Goal: Task Accomplishment & Management: Complete application form

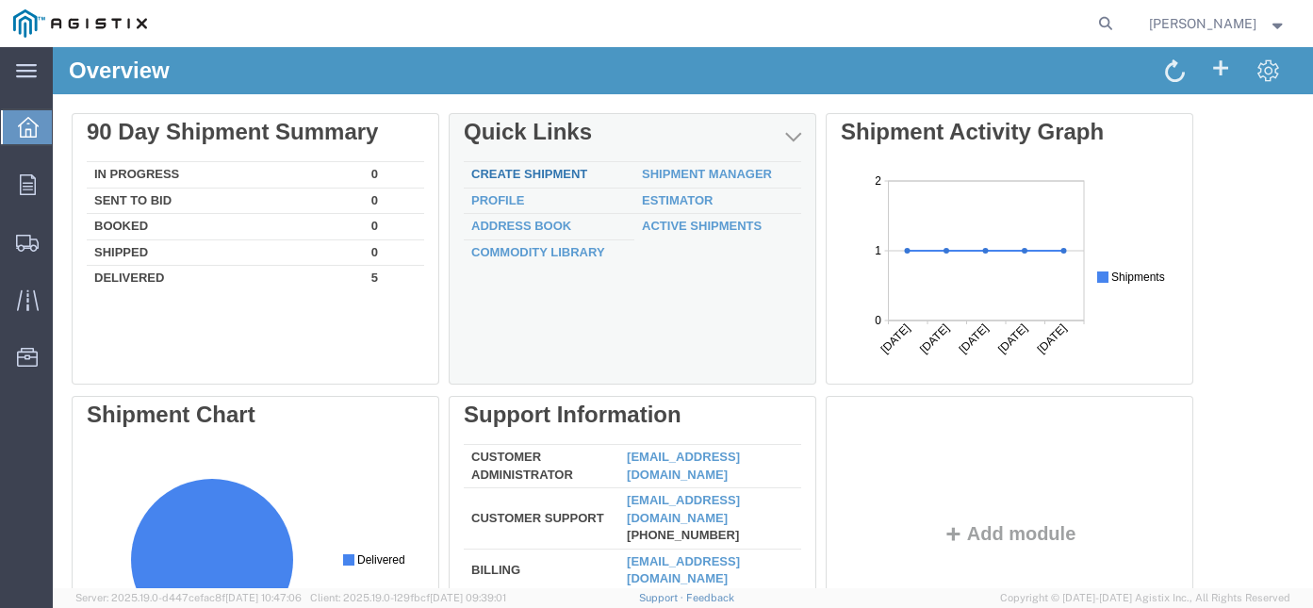
click at [536, 168] on link "Create Shipment" at bounding box center [529, 174] width 116 height 14
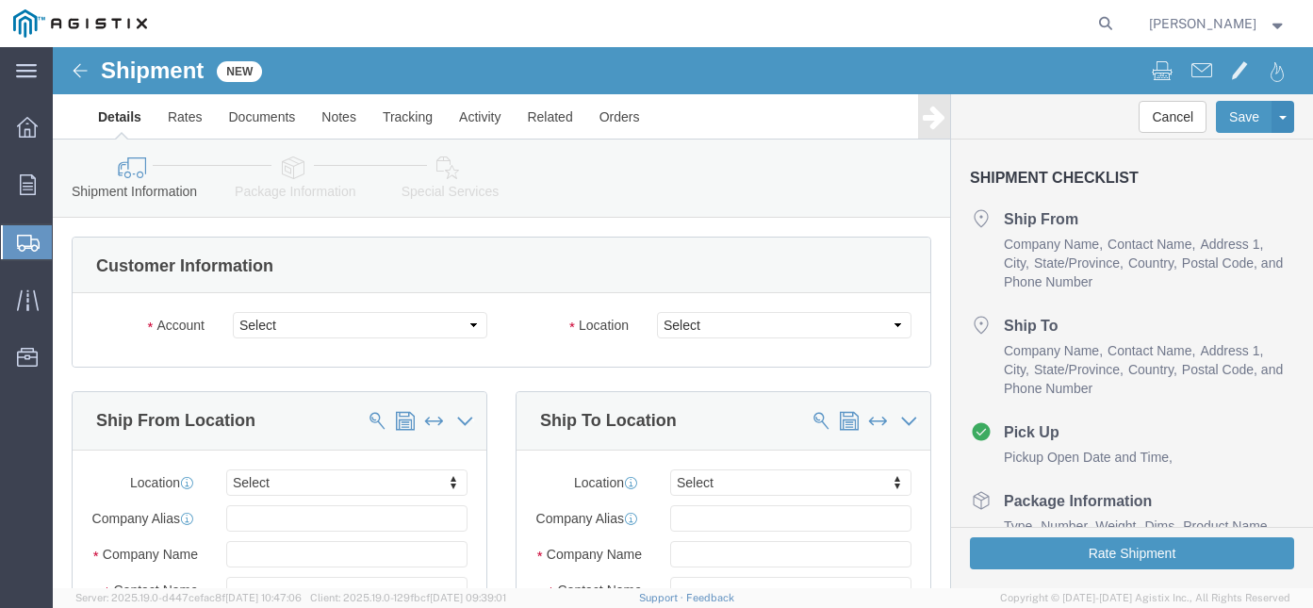
select select
click select "Select G&W Electric Co PG&E"
select select "10683"
click select "Select G&W Electric Co PG&E"
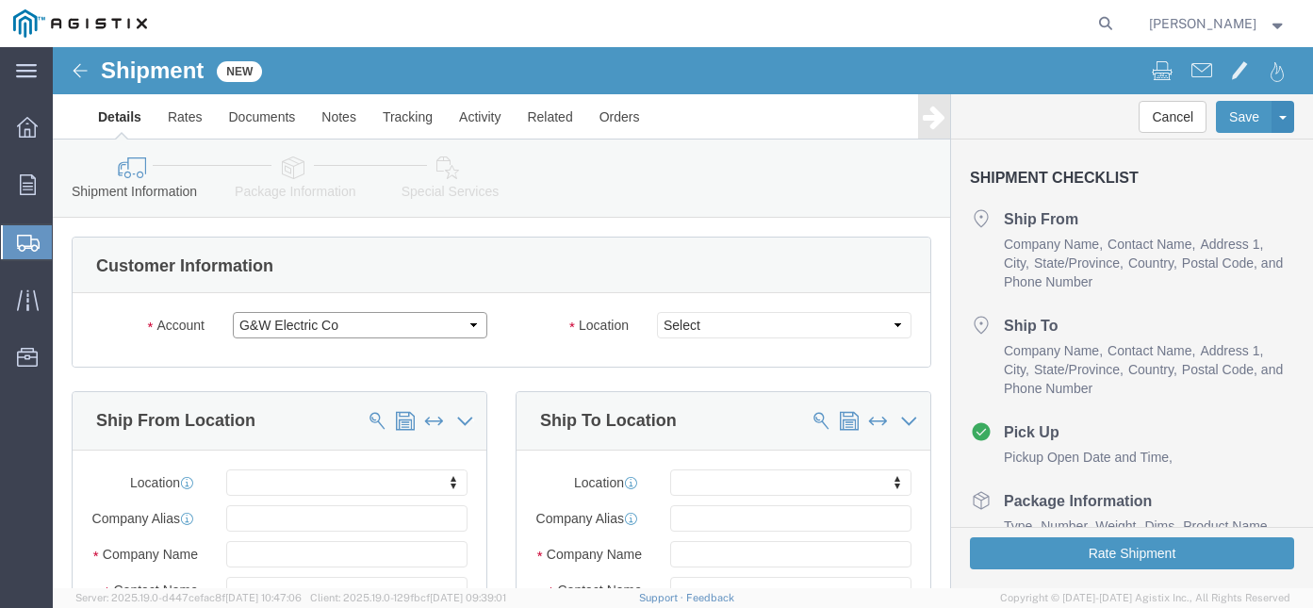
select select
click select "Select BOLINGBROOK"
click select "Select G&W Electric Co PG&E"
select select "9596"
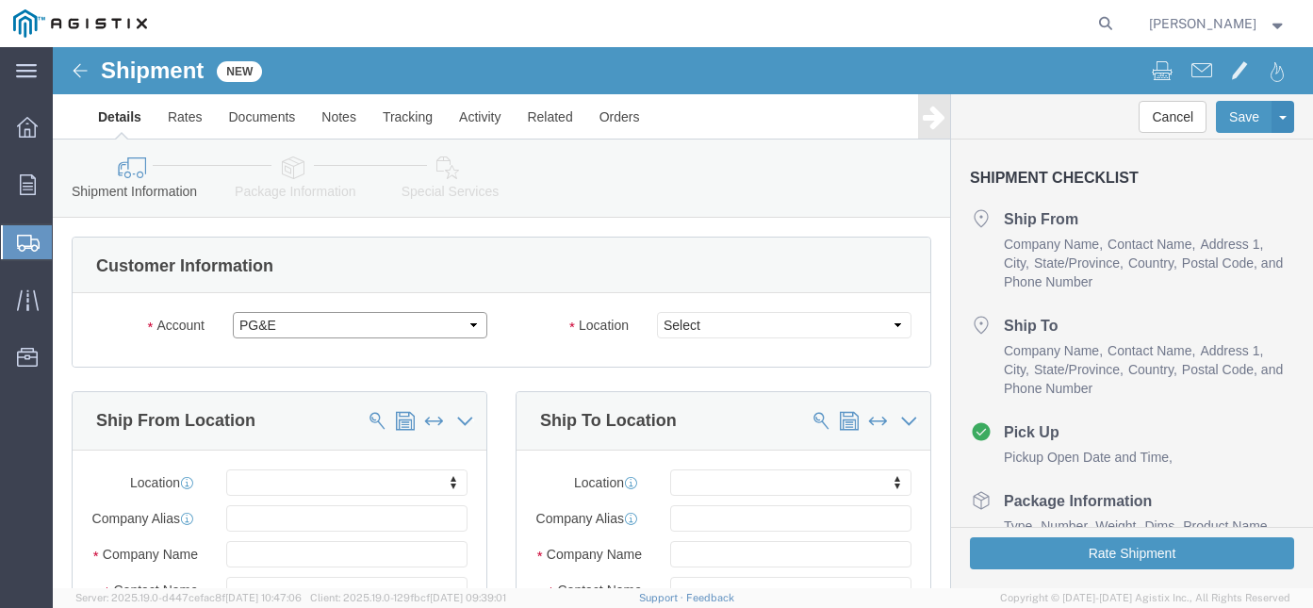
click select "Select G&W Electric Co PG&E"
select select "PURCHORD"
select select
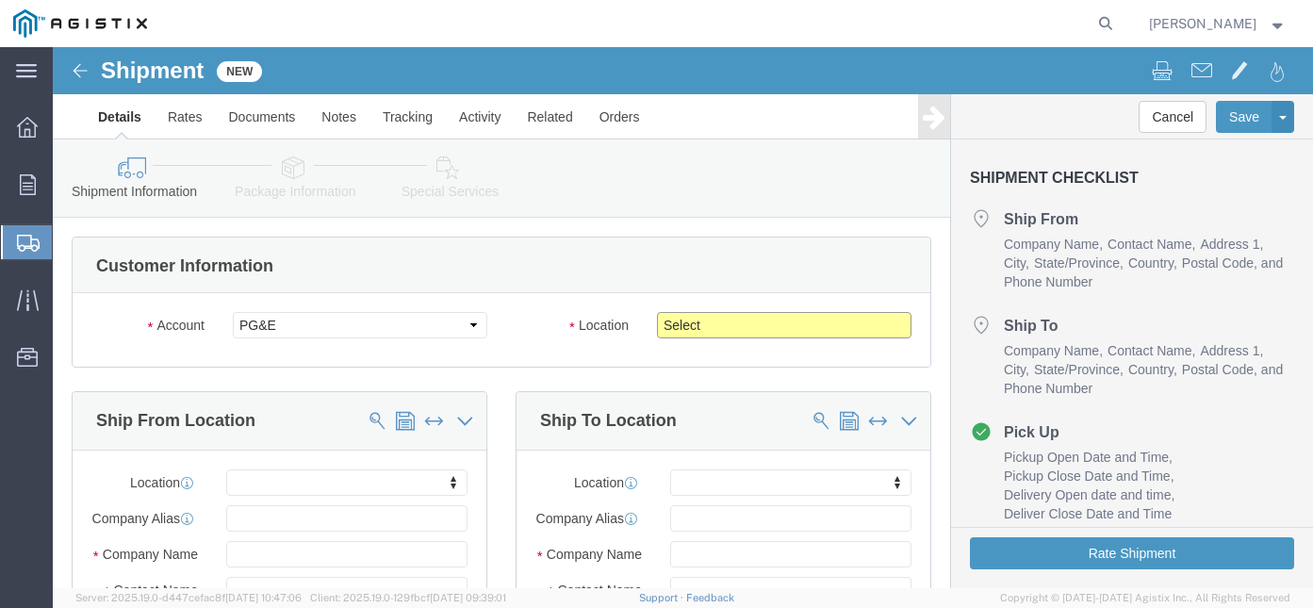
click select "Select All Others [GEOGRAPHIC_DATA] [GEOGRAPHIC_DATA] [GEOGRAPHIC_DATA] [GEOGRA…"
select select "23082"
click select "Select All Others [GEOGRAPHIC_DATA] [GEOGRAPHIC_DATA] [GEOGRAPHIC_DATA] [GEOGRA…"
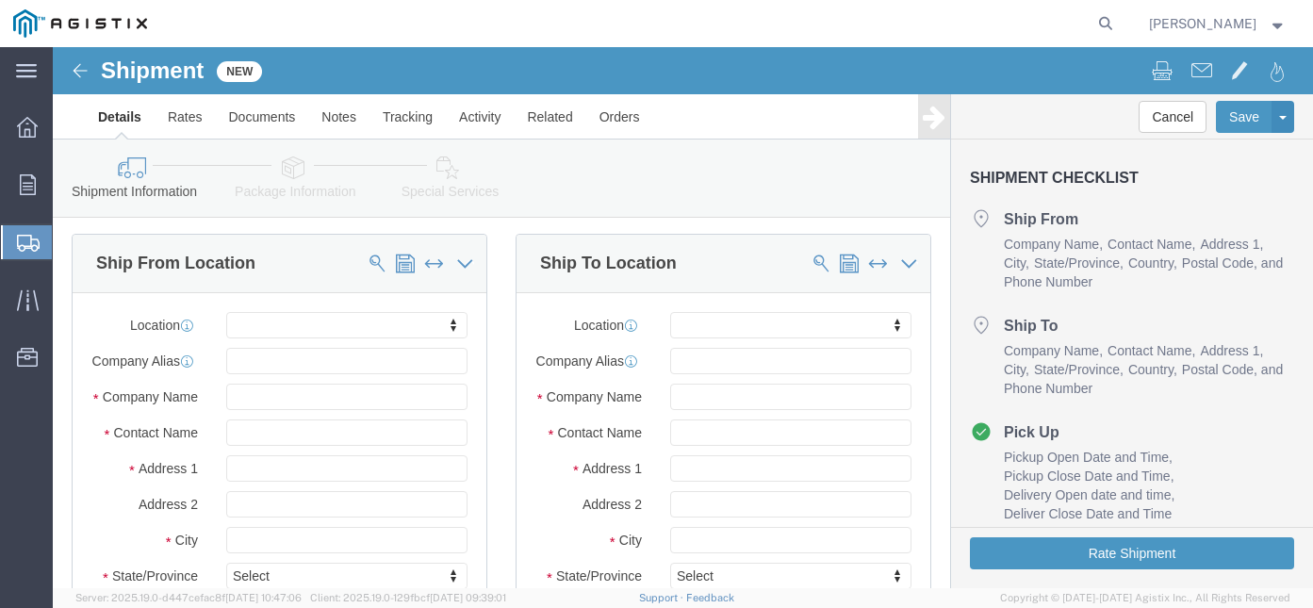
scroll to position [177, 0]
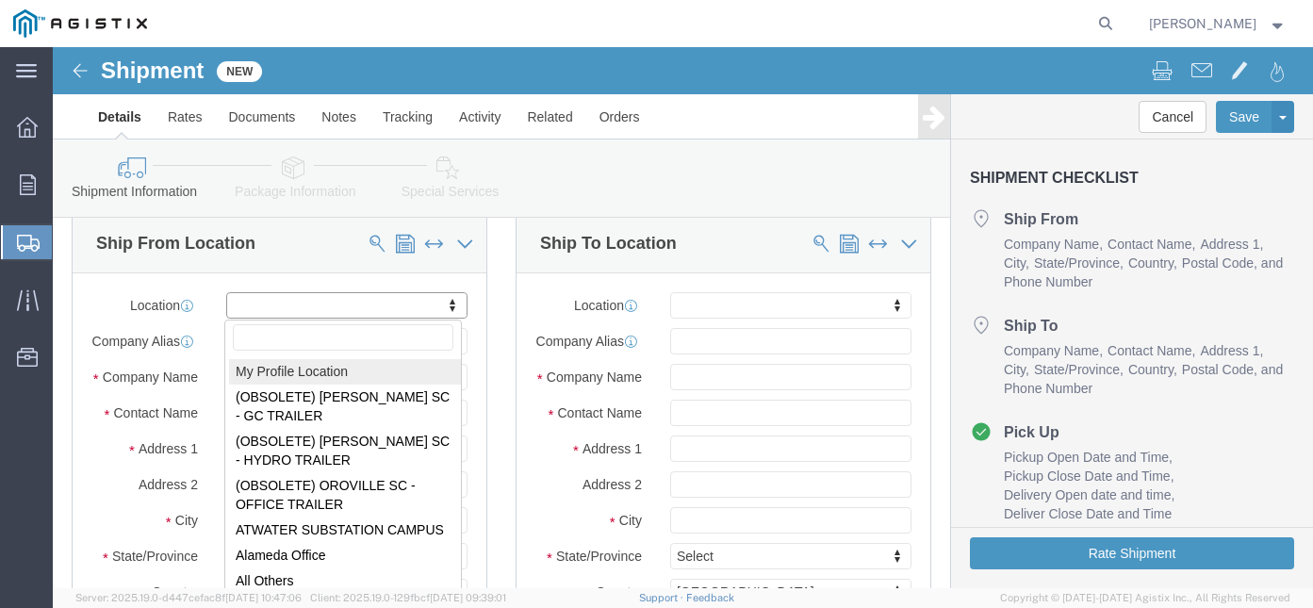
select select "MYPROFILE"
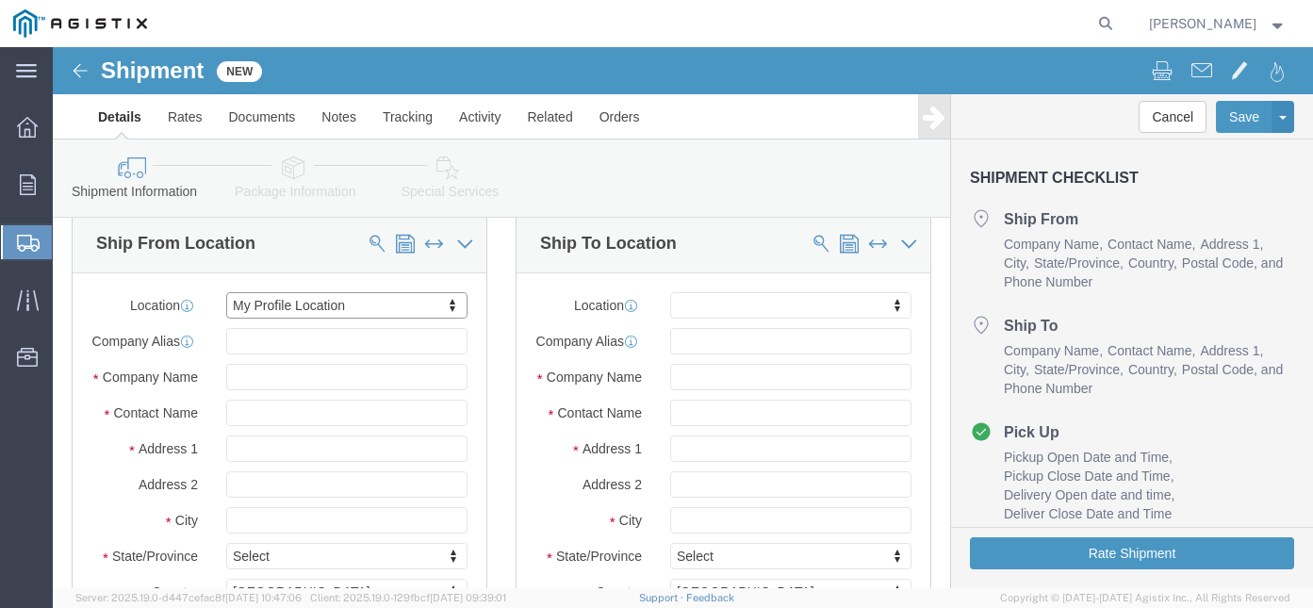
type input "G&W Electric Co"
type input "[PERSON_NAME]"
type input "[STREET_ADDRESS]"
type input "BOLINGBROOK"
type input "60440"
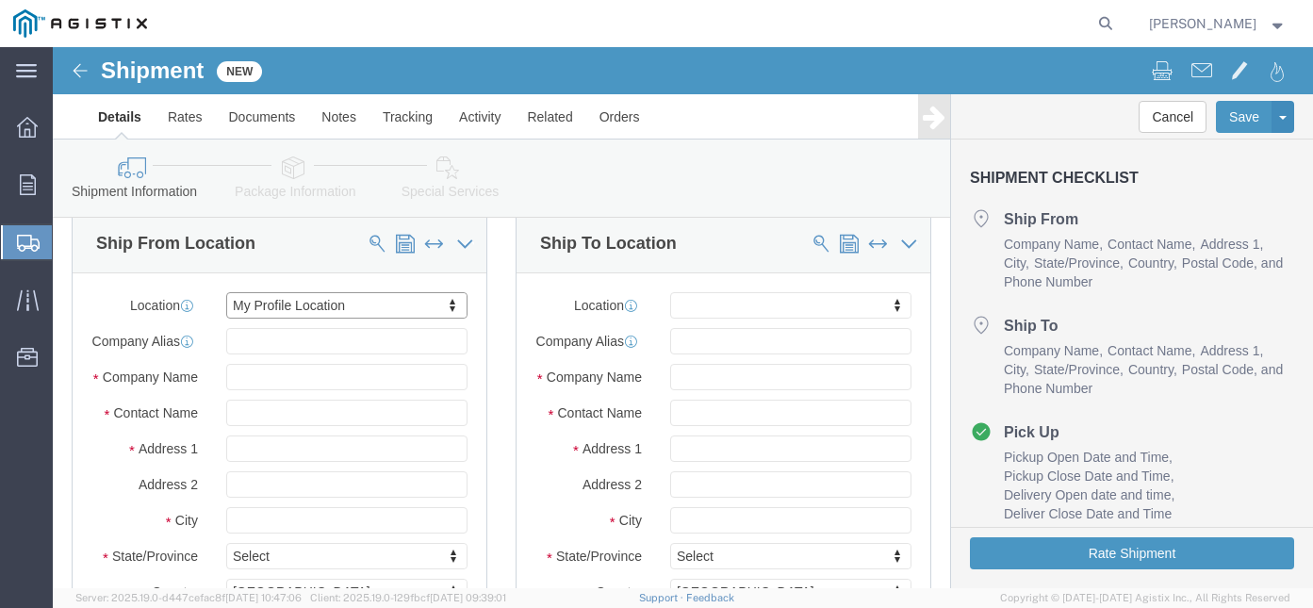
type input "[PHONE_NUMBER]"
type input "[EMAIL_ADDRESS][DOMAIN_NAME]"
checkbox input "true"
select select "IL"
click input "text"
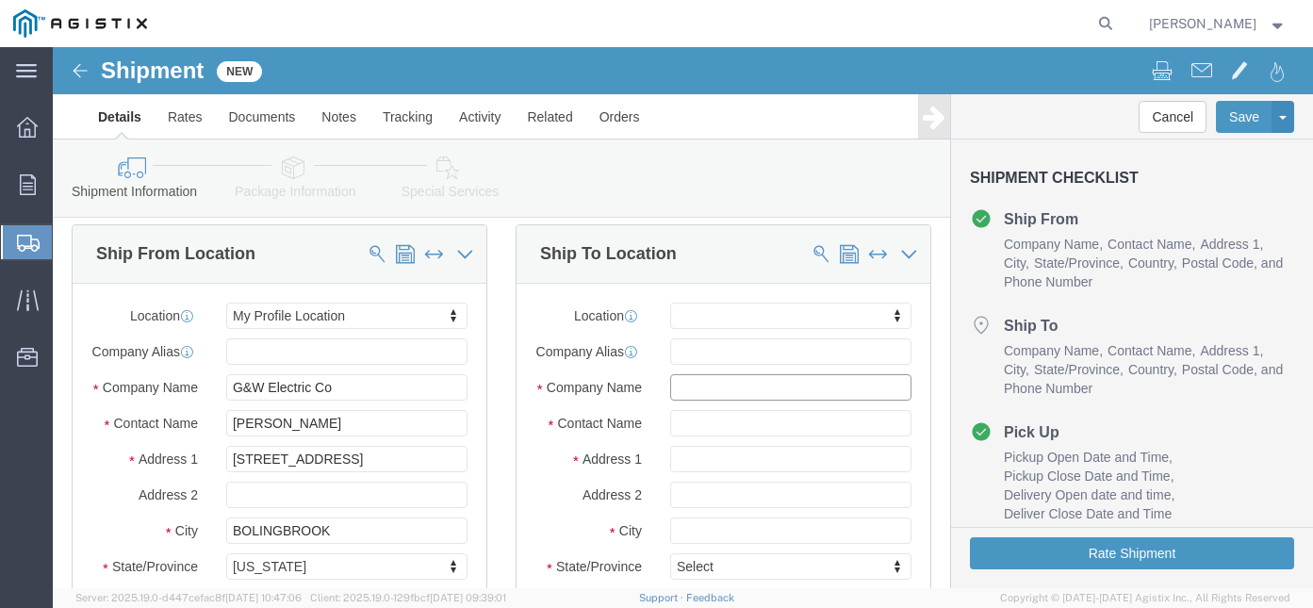
scroll to position [154, 0]
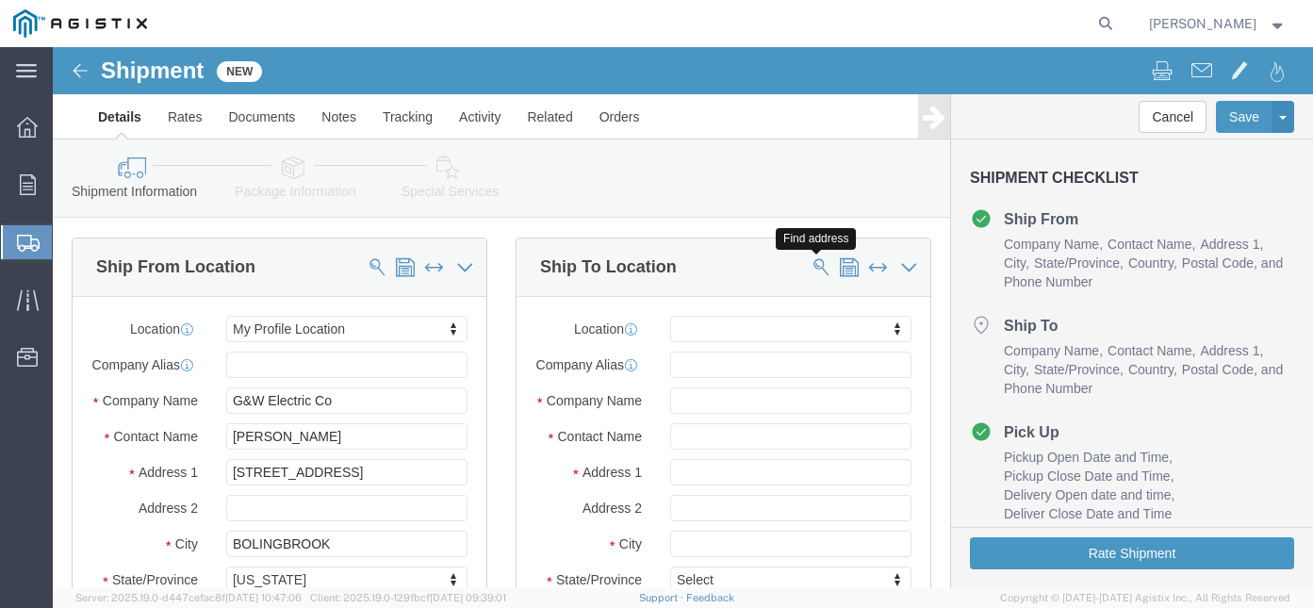
click span
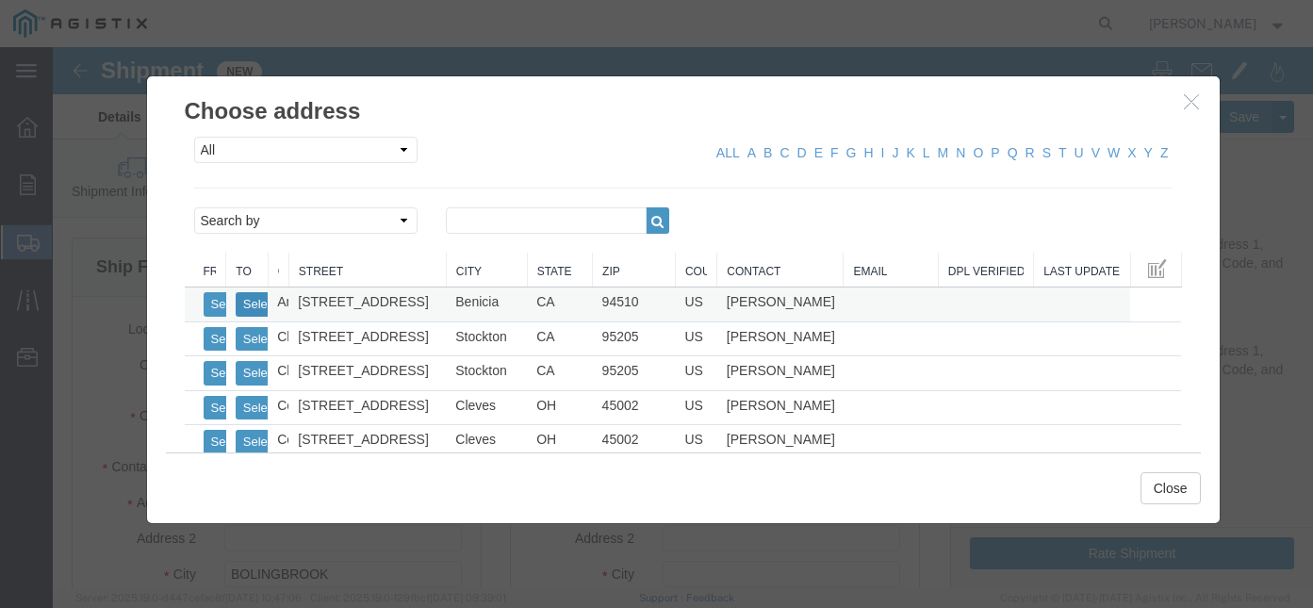
click button "Select"
select select
type input "Anixter"
type input "[PERSON_NAME]"
type input "[STREET_ADDRESS]"
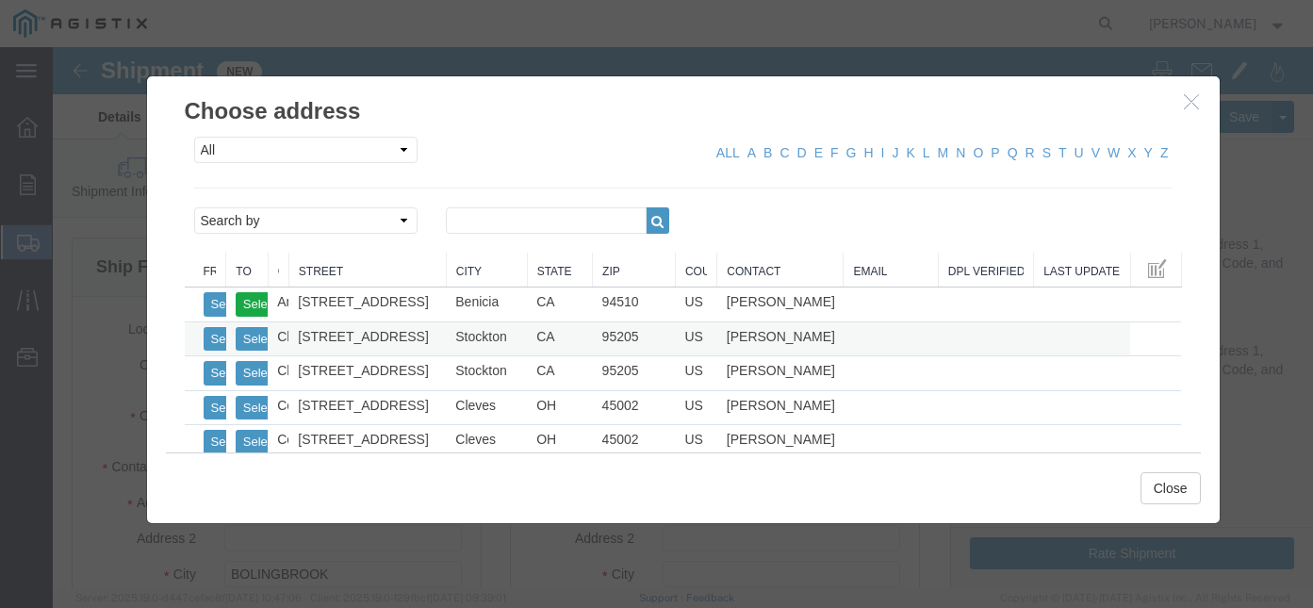
type input "Benicia"
type input "94510"
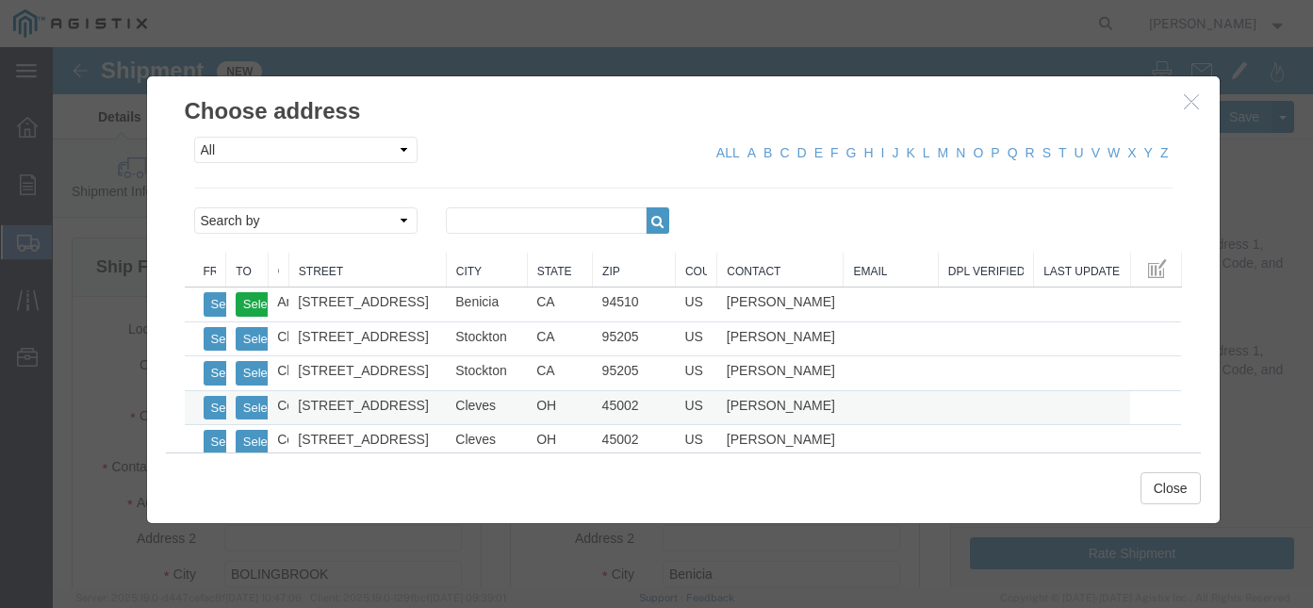
select select "CA"
click button "Close"
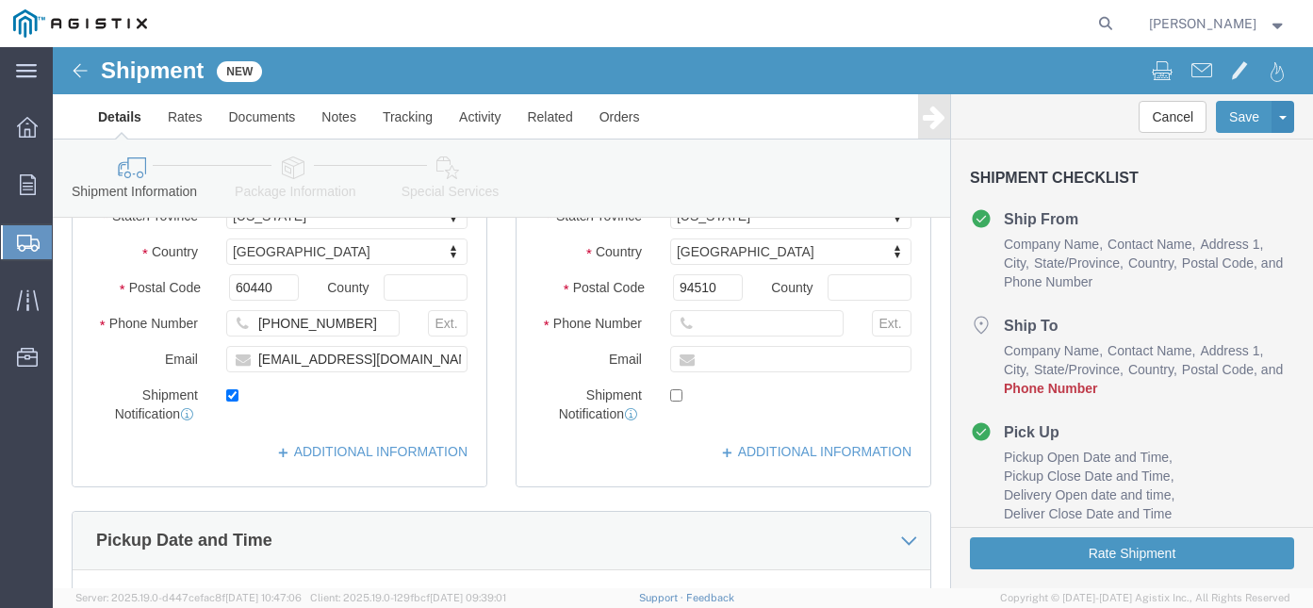
scroll to position [536, 0]
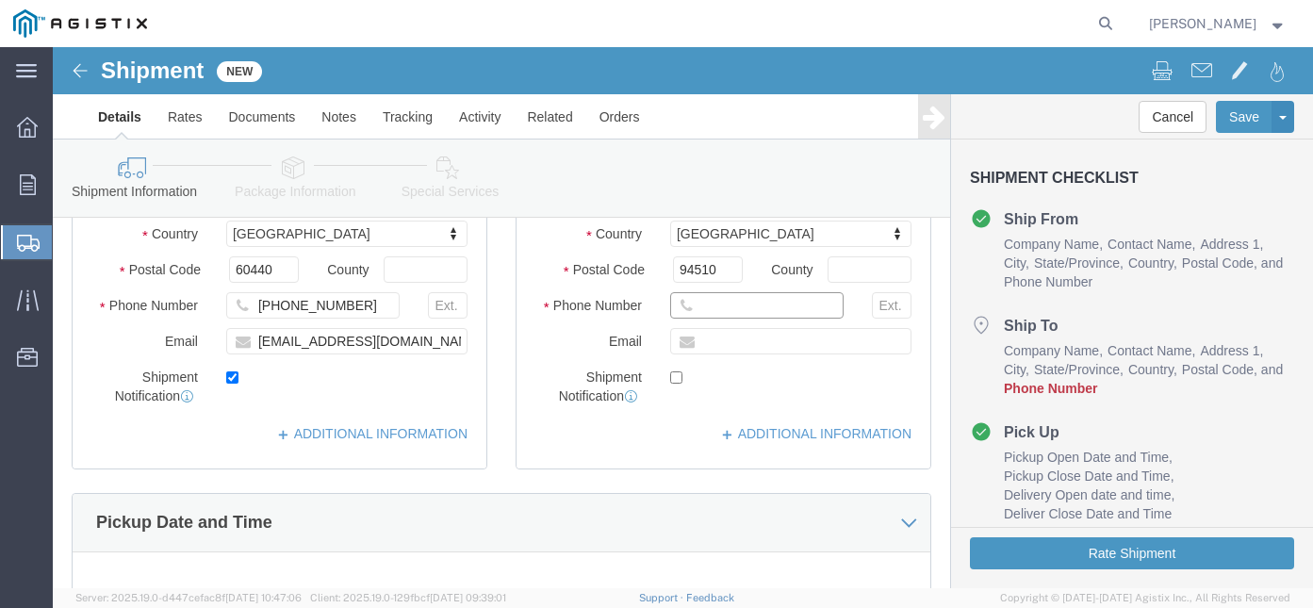
click input "text"
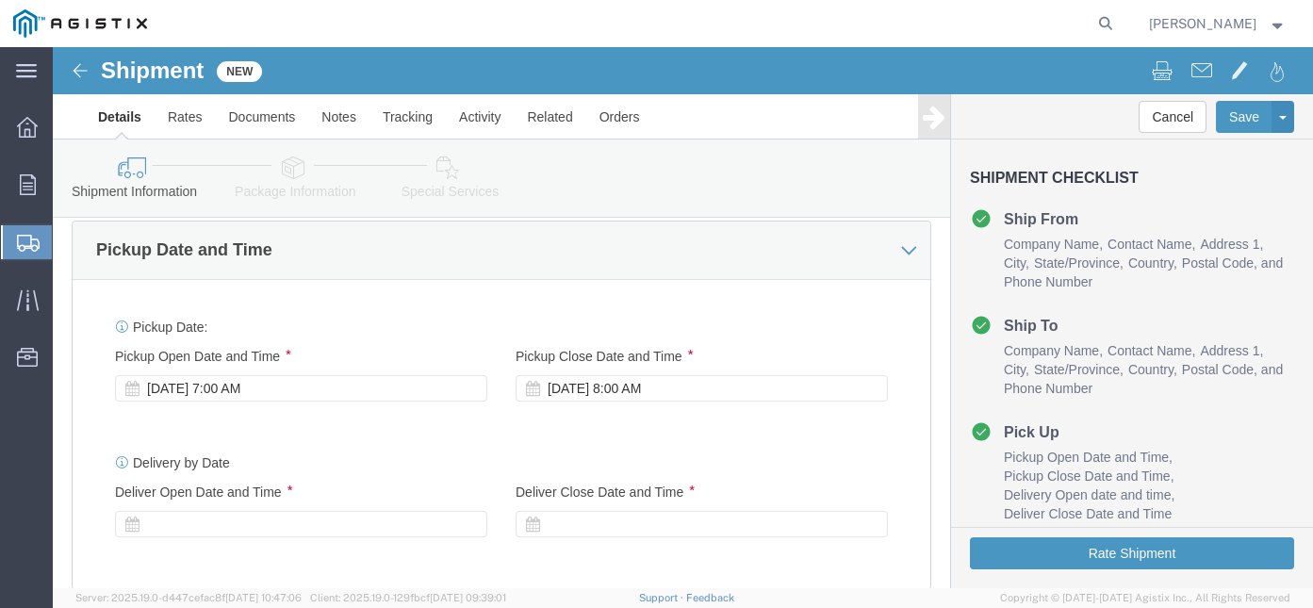
scroll to position [828, 0]
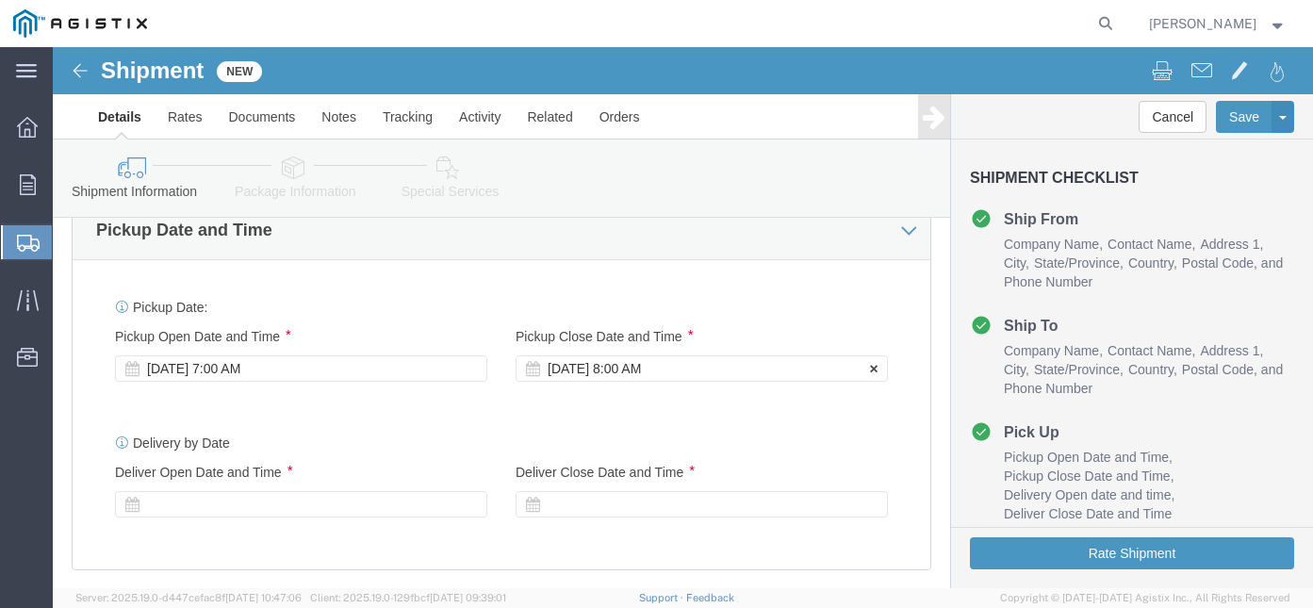
type input "[PHONE_NUMBER]"
click div "[DATE] 8:00 AM"
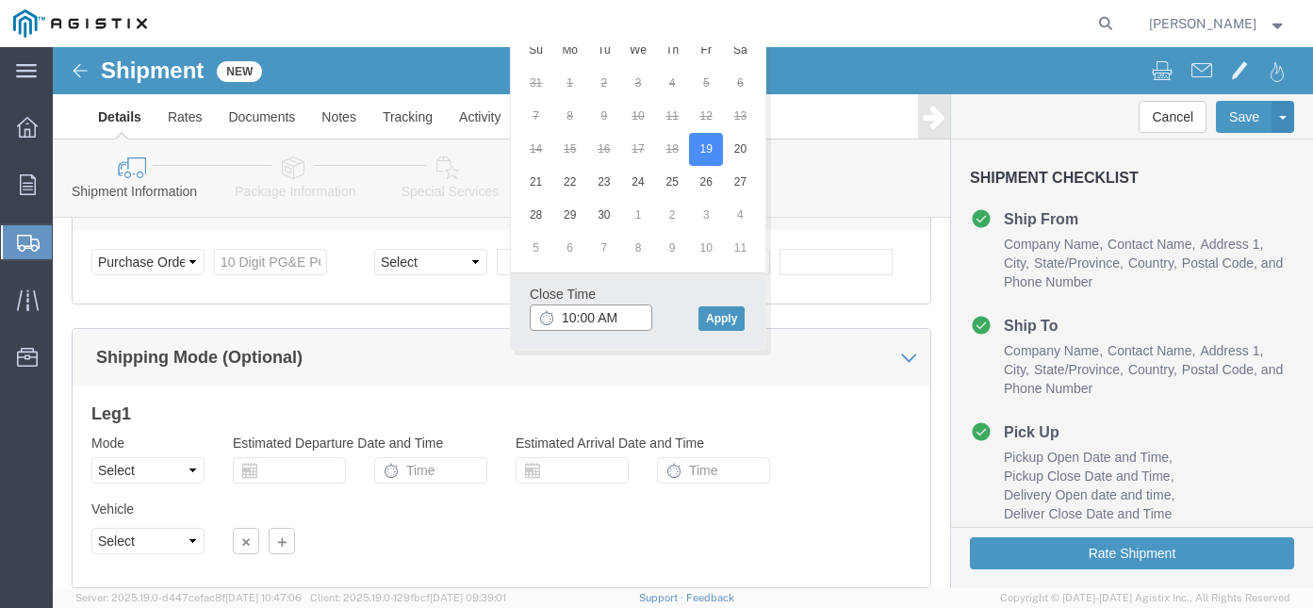
click input "10:00 AM"
drag, startPoint x: 569, startPoint y: 272, endPoint x: 521, endPoint y: 262, distance: 49.0
click input "10:00 AM"
type input "10:00 PM"
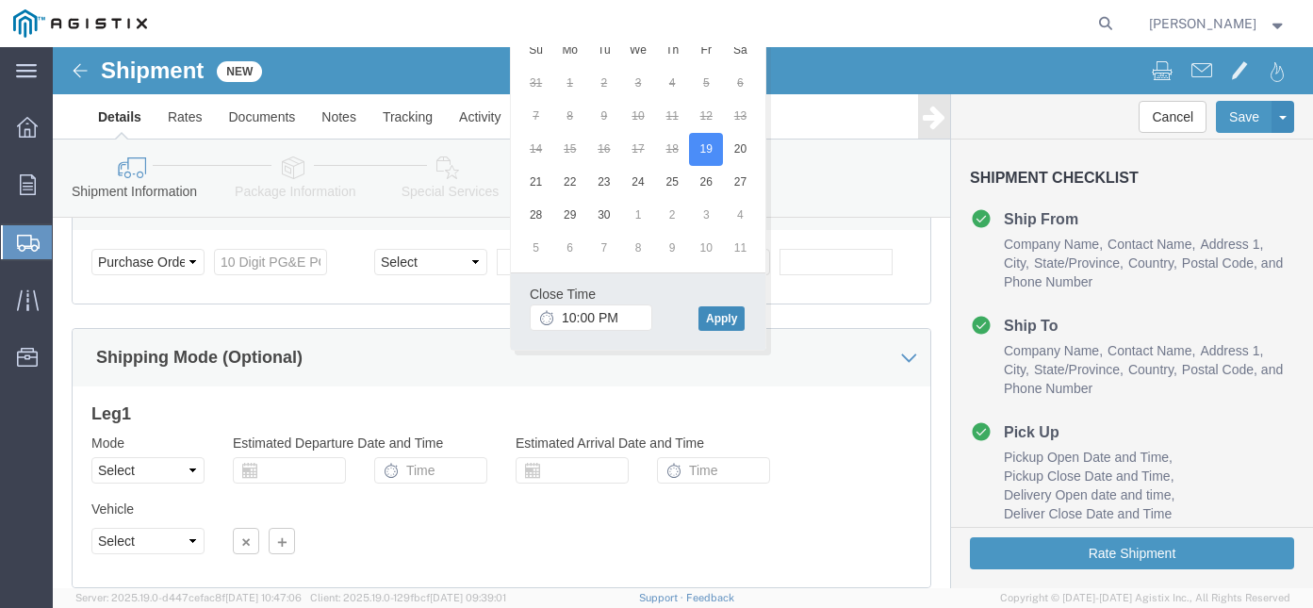
click button "Apply"
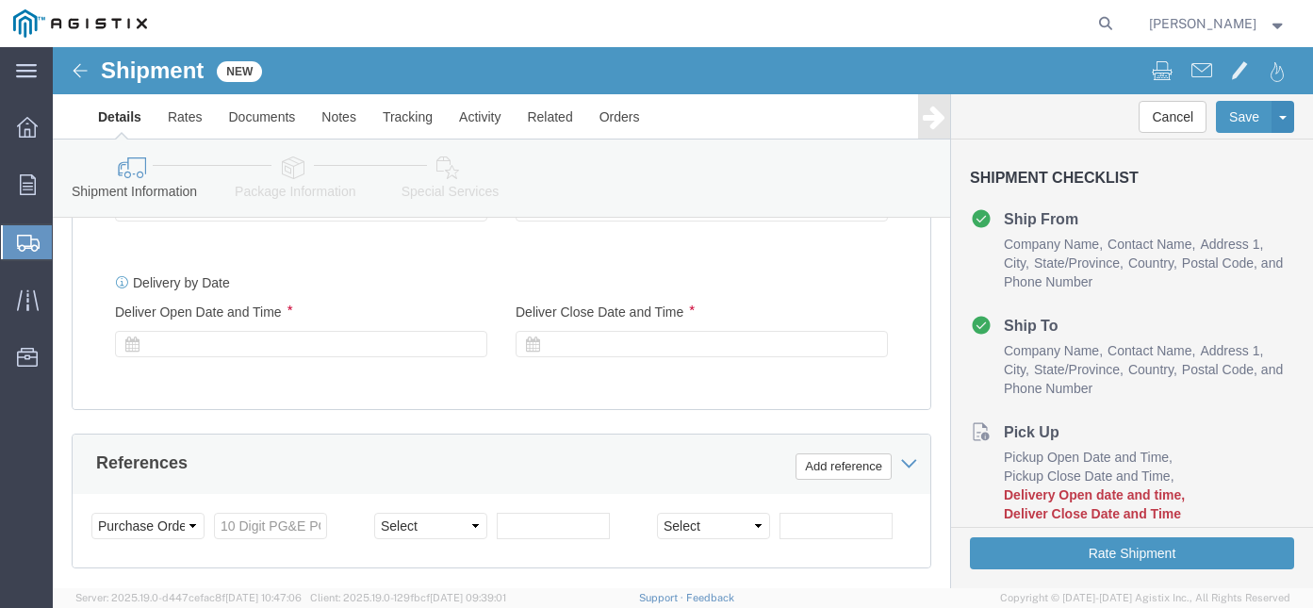
scroll to position [923, 0]
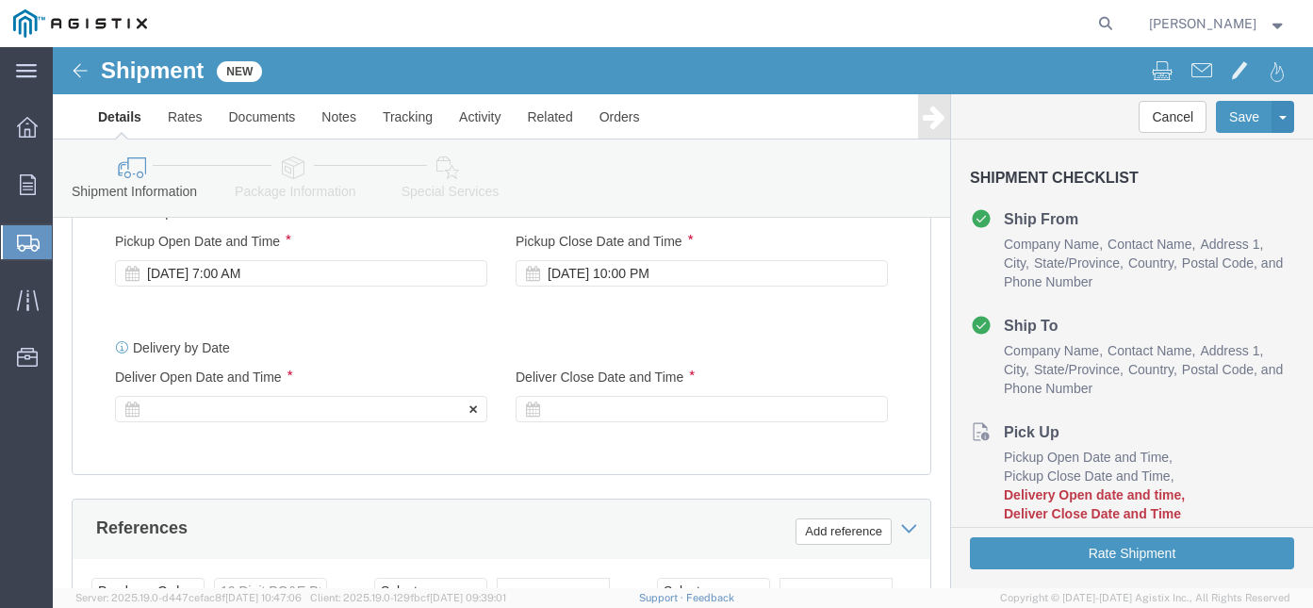
click div
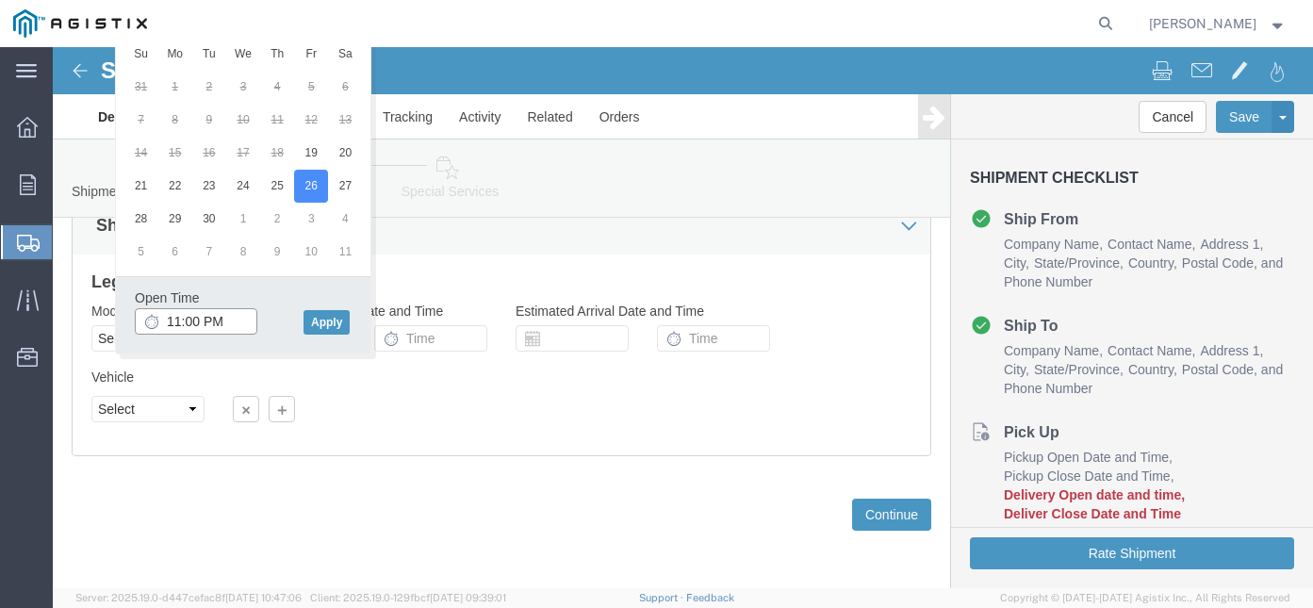
click input "11:00 PM"
type input "8:00 AM"
click button "Apply"
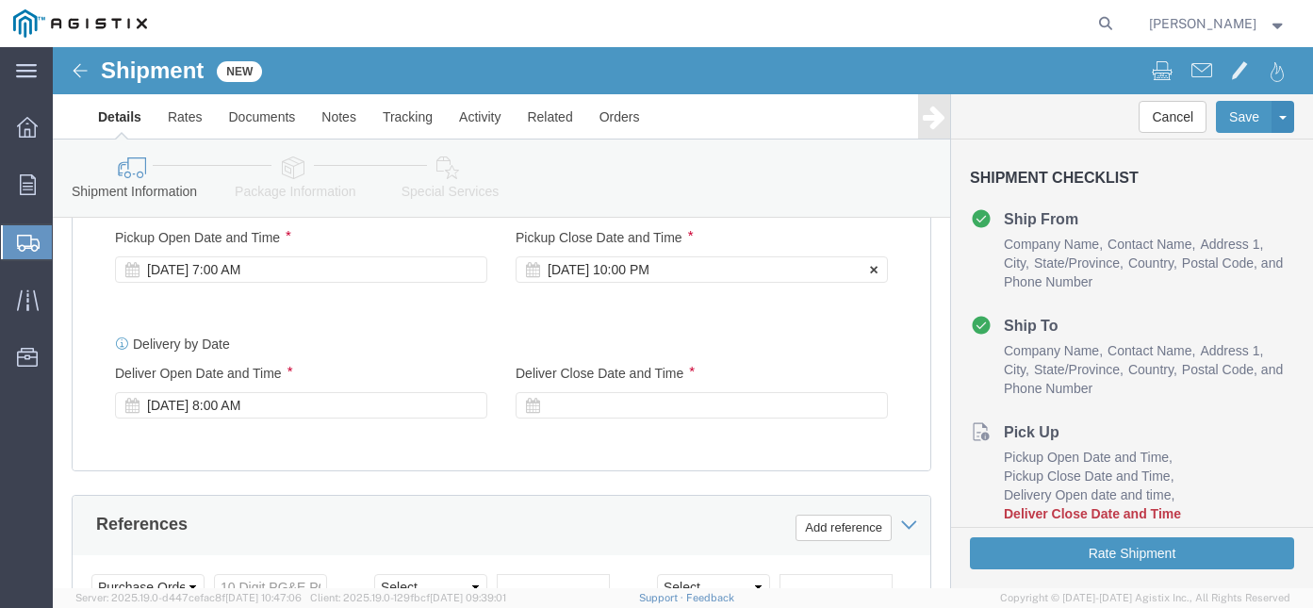
click div "[DATE] 10:00 PM"
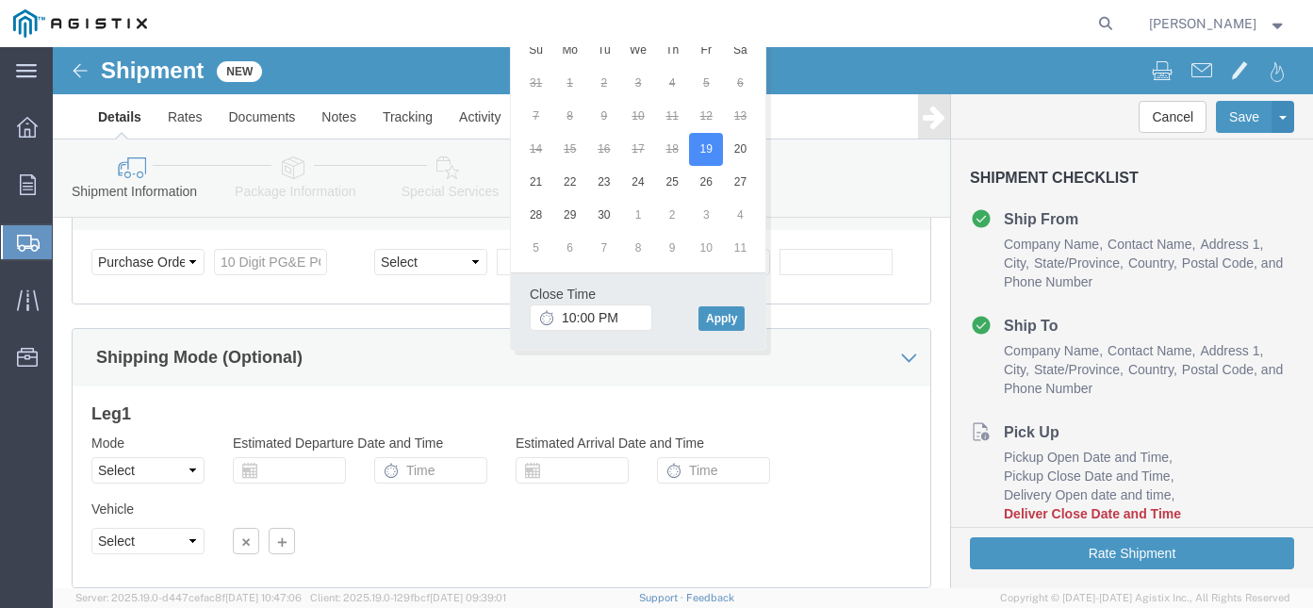
click div "Select Account Type Activity ID Airline Appointment Number ASN Batch Request # …"
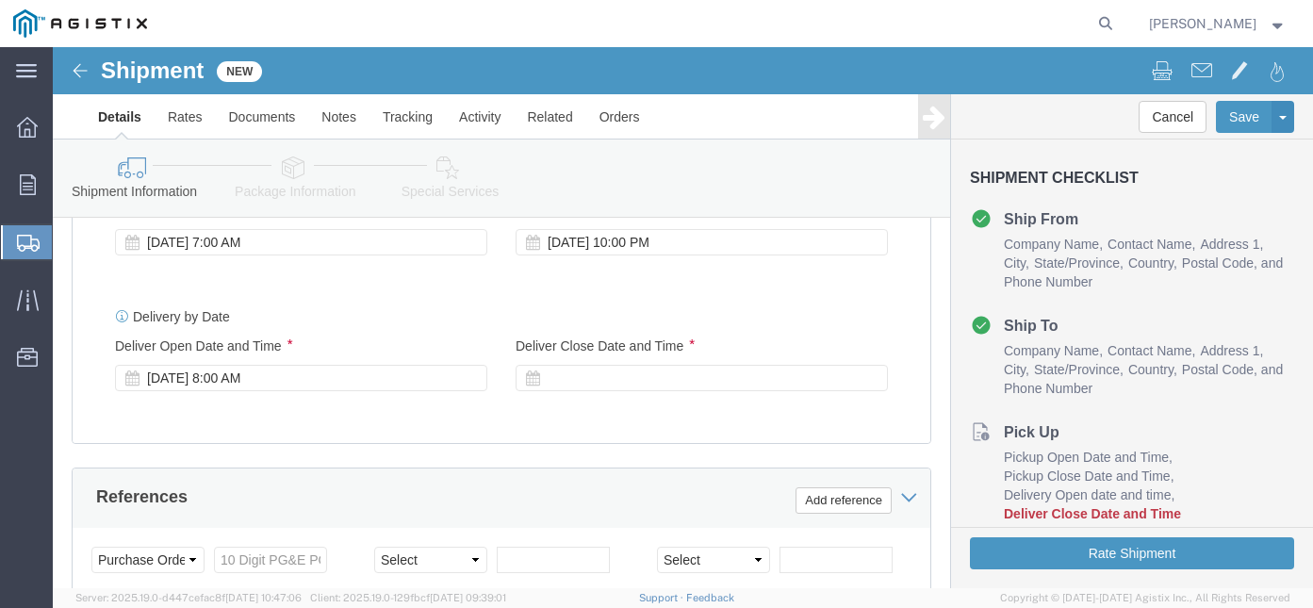
scroll to position [933, 0]
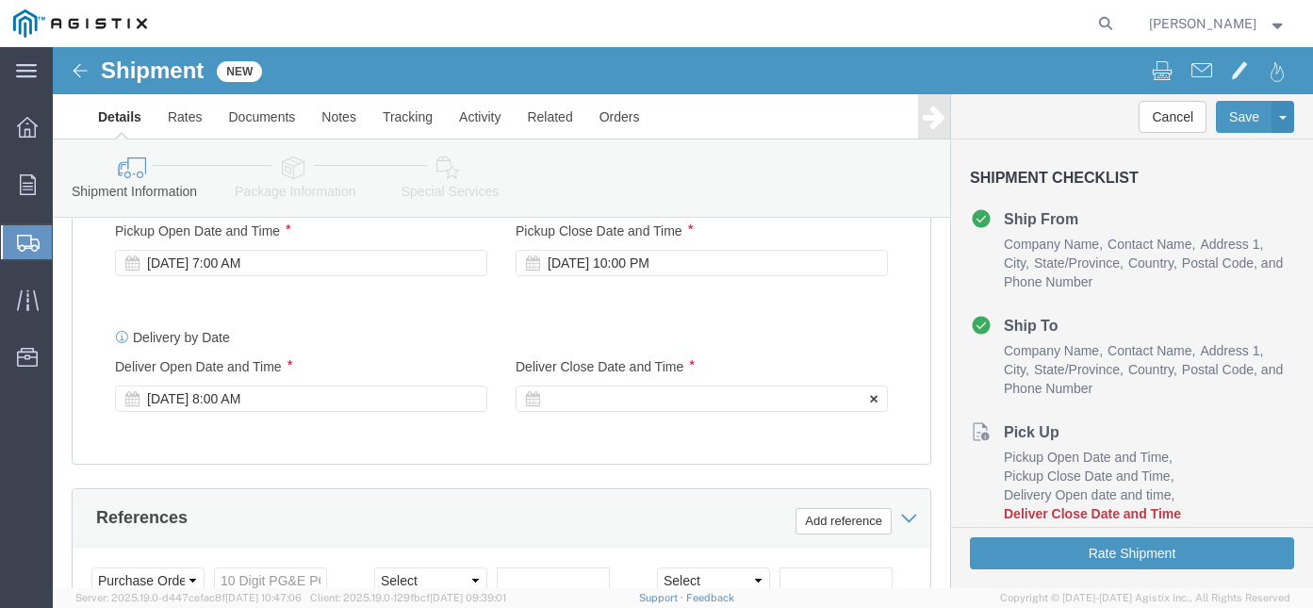
click div
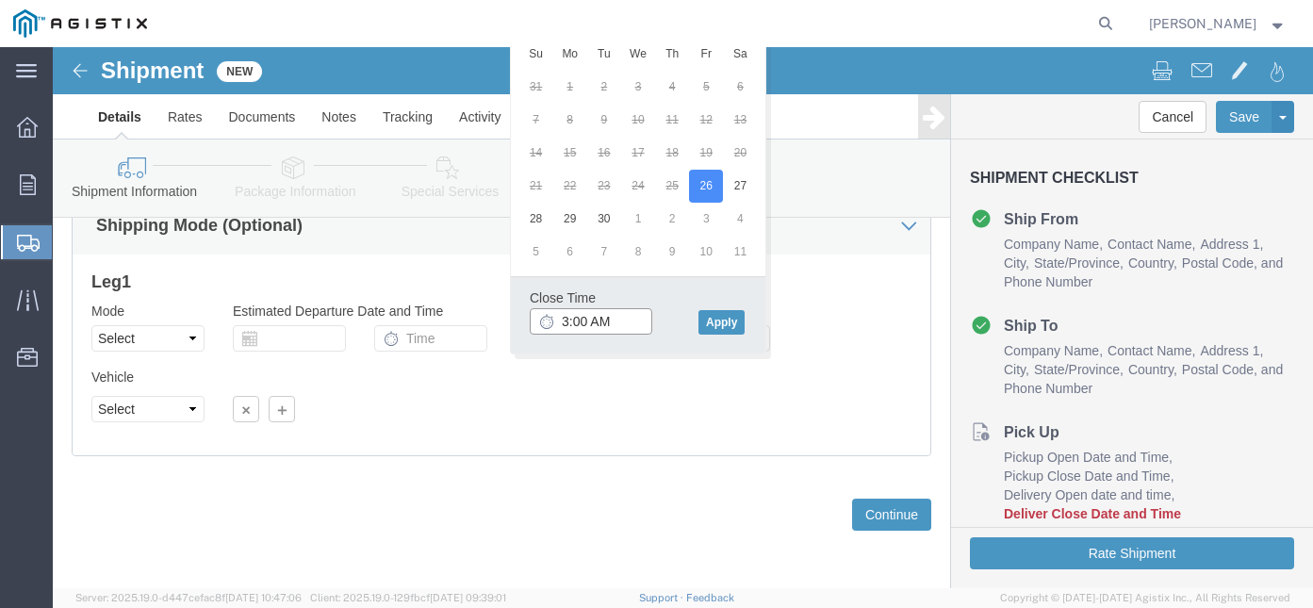
click input "3:00 AM"
type input "3:00 PM"
click button "Apply"
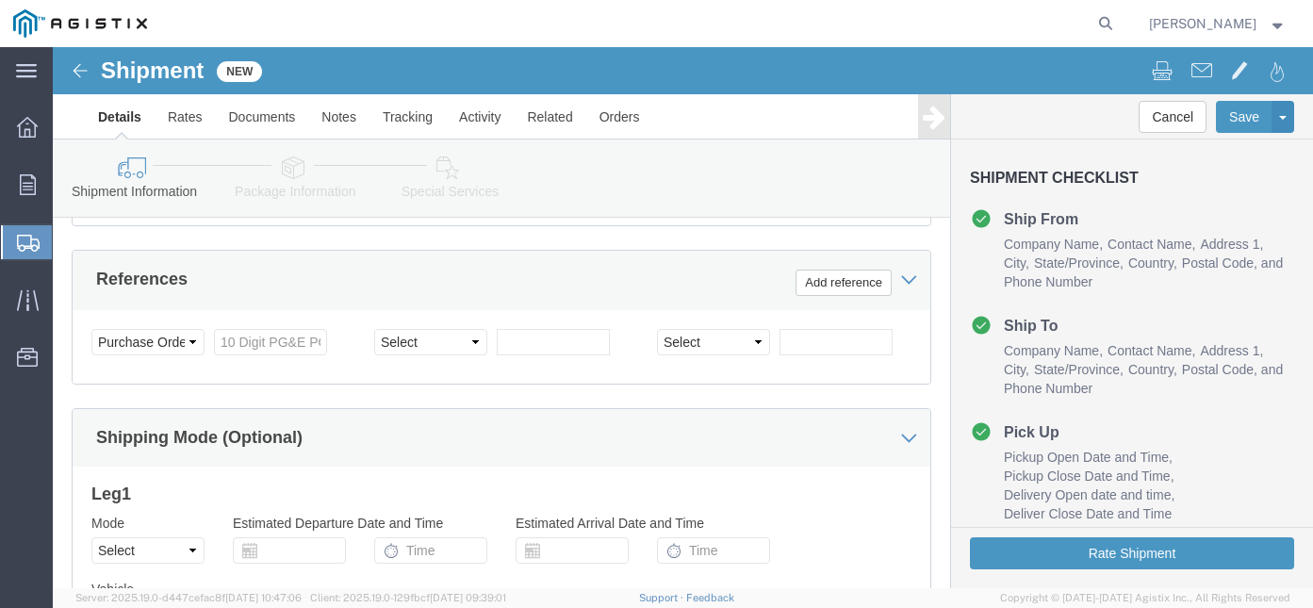
scroll to position [1165, 0]
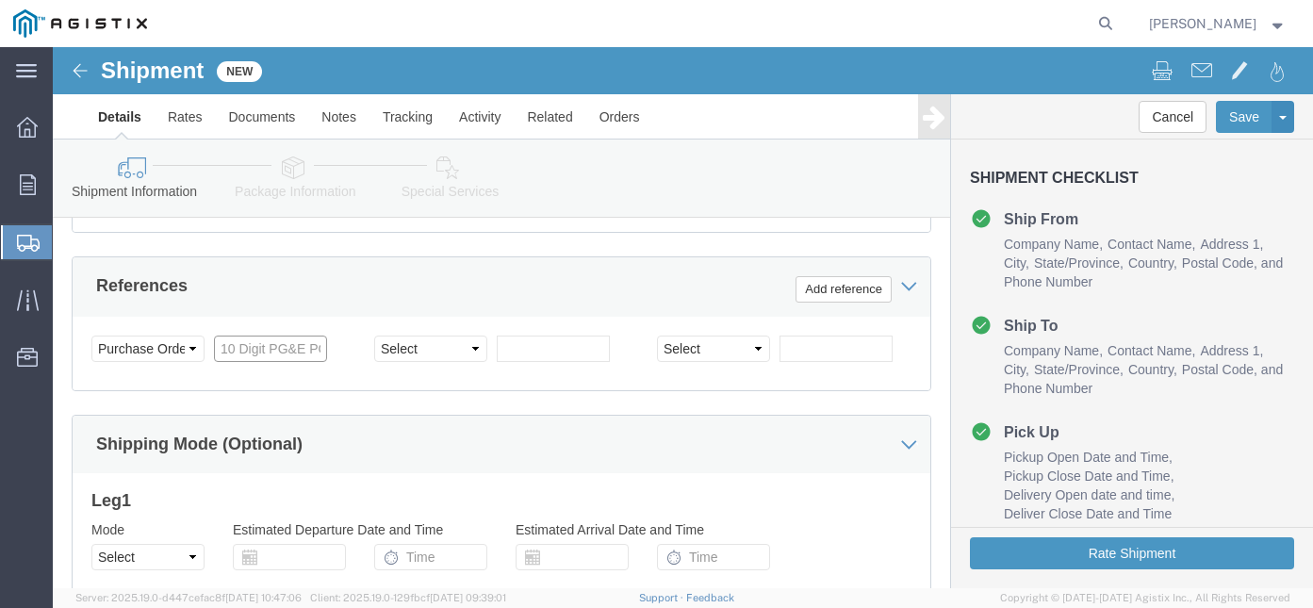
click input "text"
type input "2595057000"
click link "Package Information"
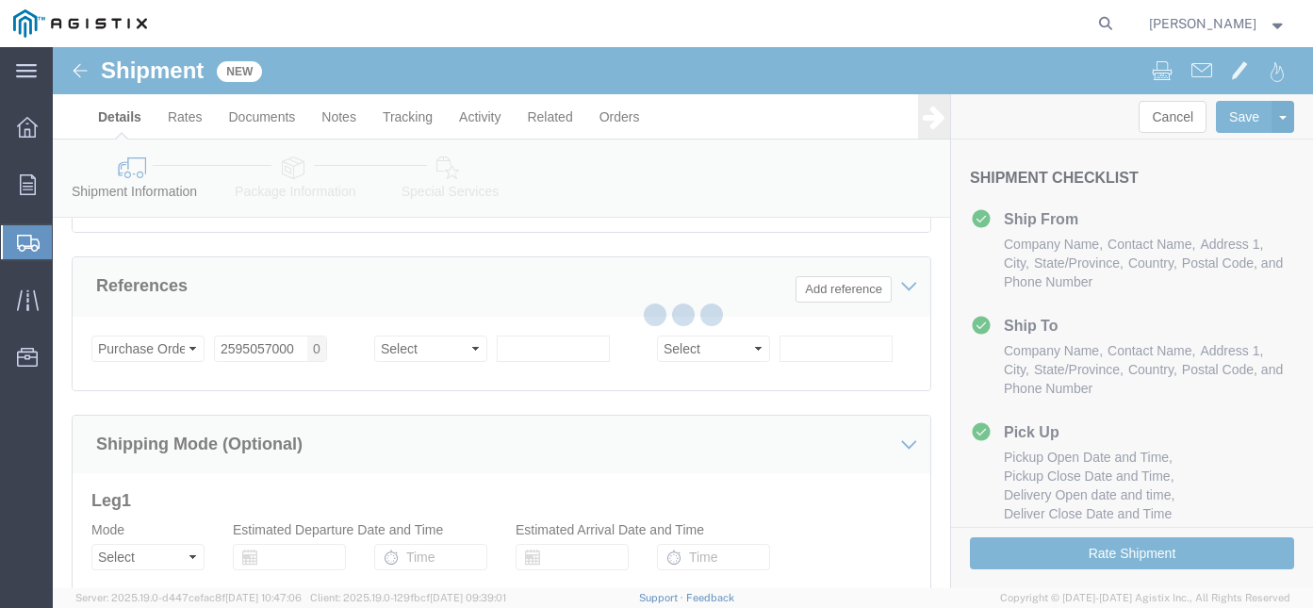
scroll to position [1245, 0]
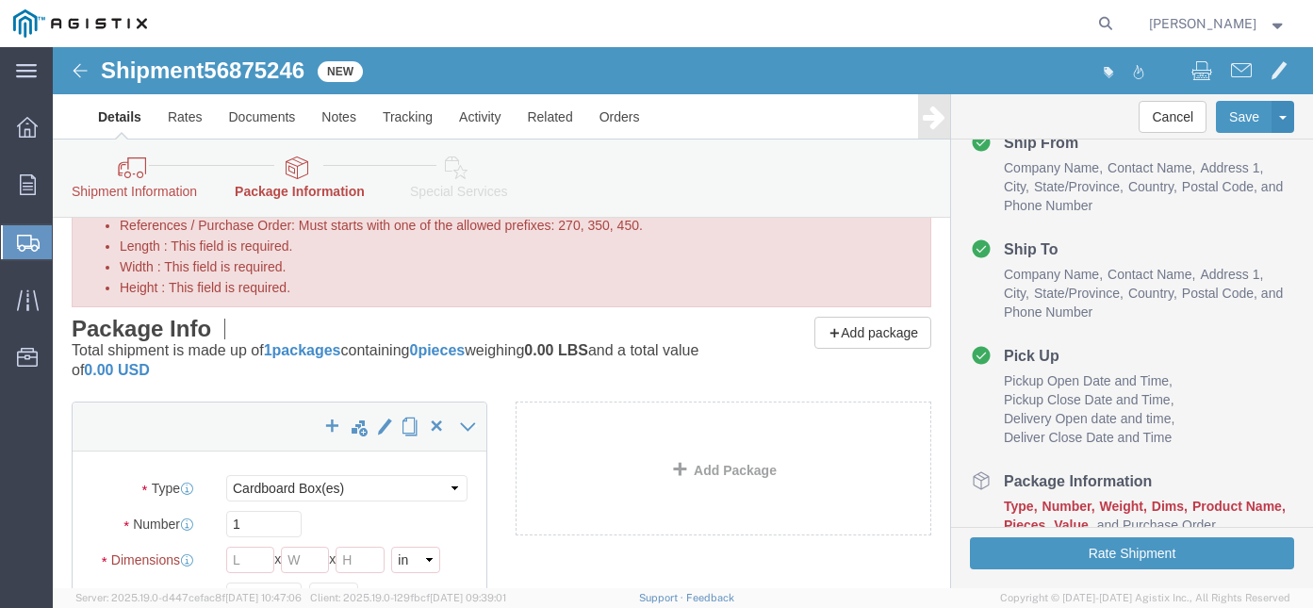
scroll to position [83, 0]
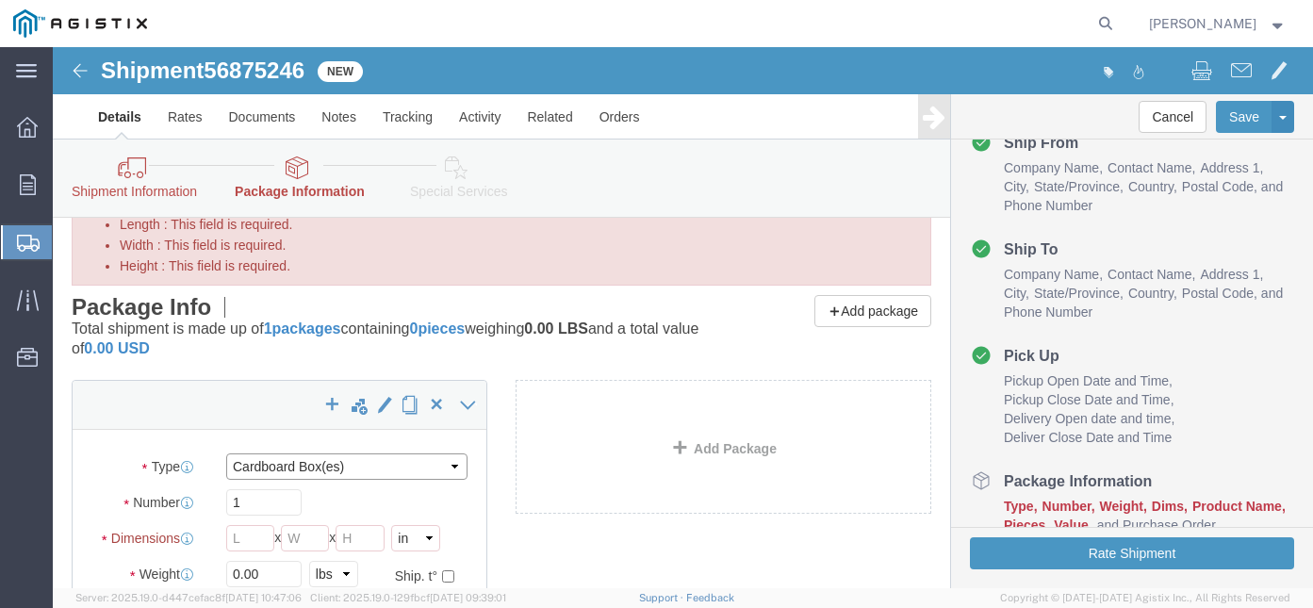
click select "Select Bulk Bundle(s) Cardboard Box(es) Carton(s) Crate(s) Drum(s) (Fiberboard)…"
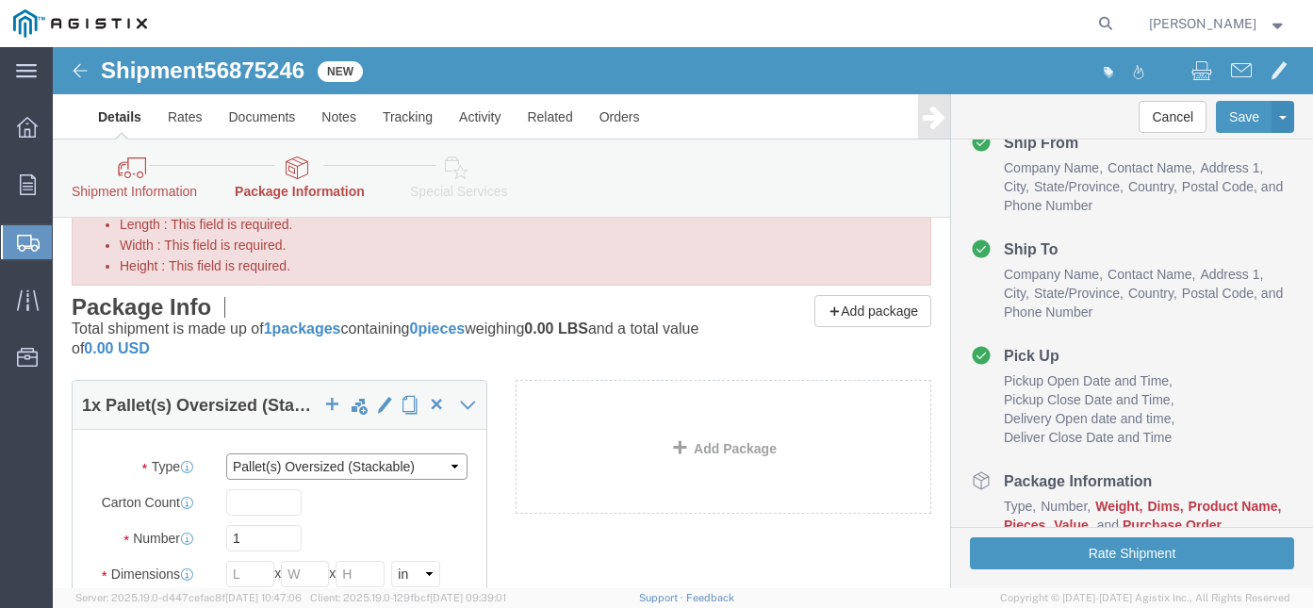
click select "Select Bulk Bundle(s) Cardboard Box(es) Carton(s) Crate(s) Drum(s) (Fiberboard)…"
select select "PSNS"
click select "Select Bulk Bundle(s) Cardboard Box(es) Carton(s) Crate(s) Drum(s) (Fiberboard)…"
click input "1"
drag, startPoint x: 125, startPoint y: 478, endPoint x: -59, endPoint y: 427, distance: 191.7
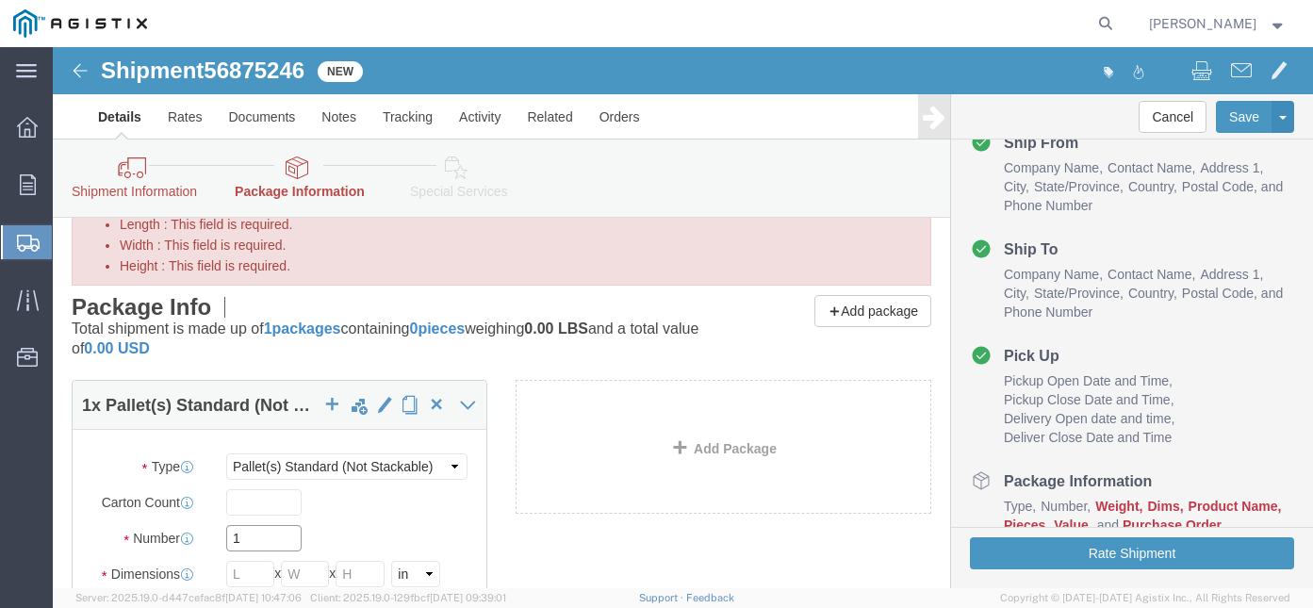
click html "Shipment 56875246 New Details Rates Documents Notes Tracking Activity Related O…"
type input "4"
click input "Length : This field is required."
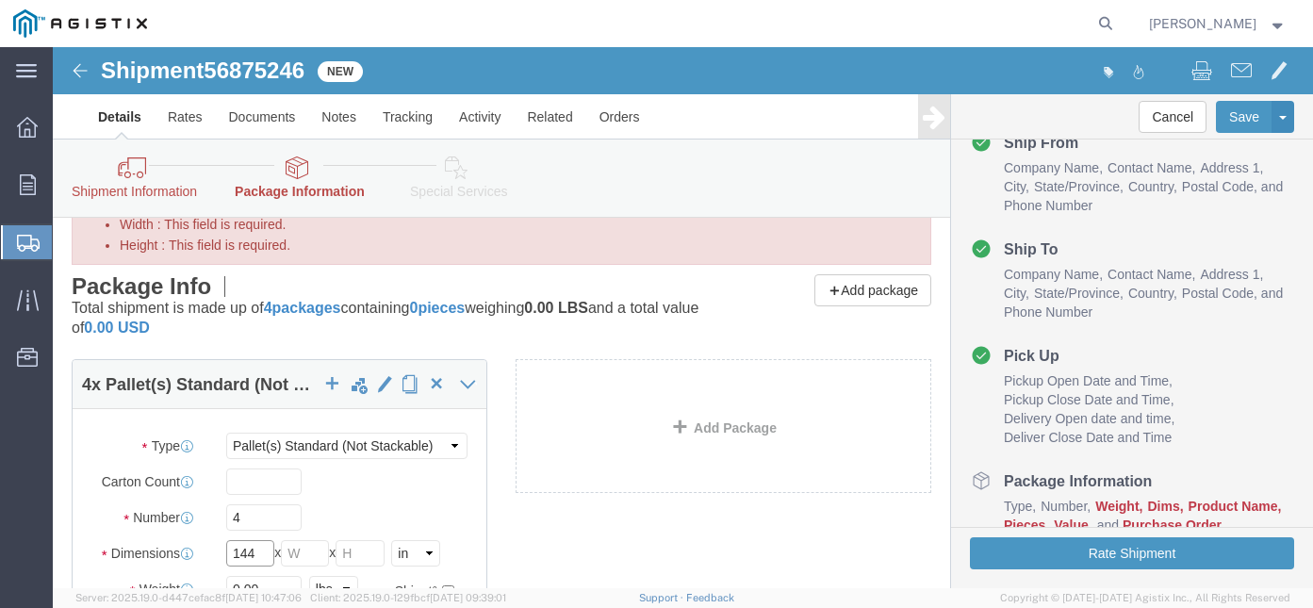
type input "144"
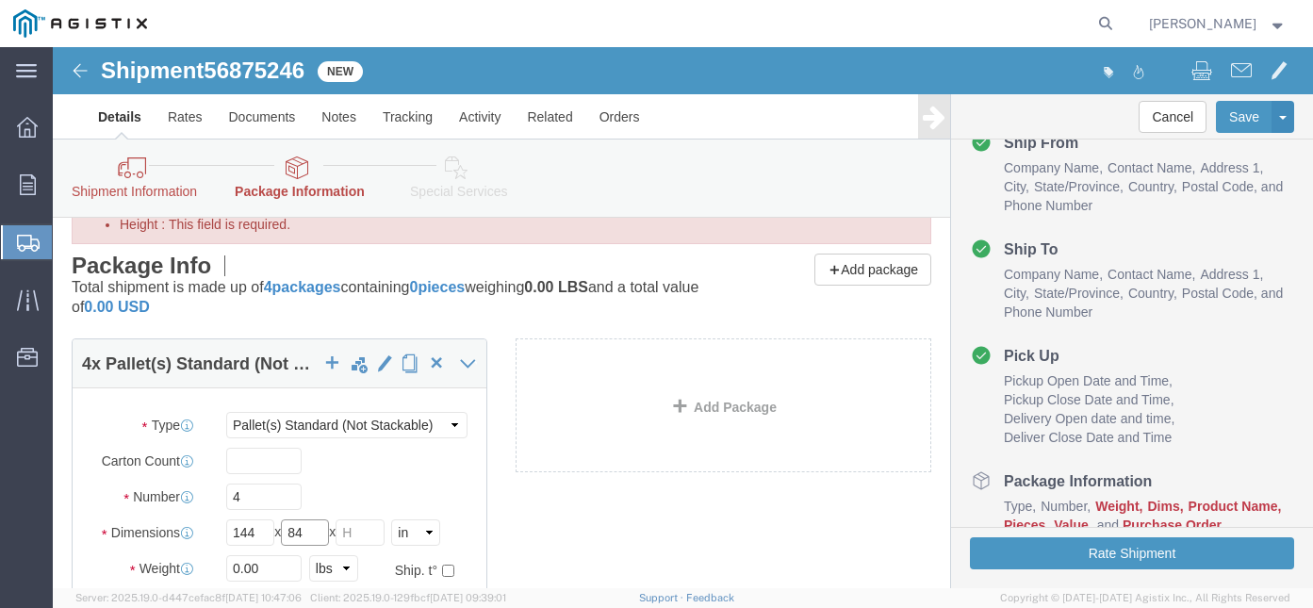
type input "84"
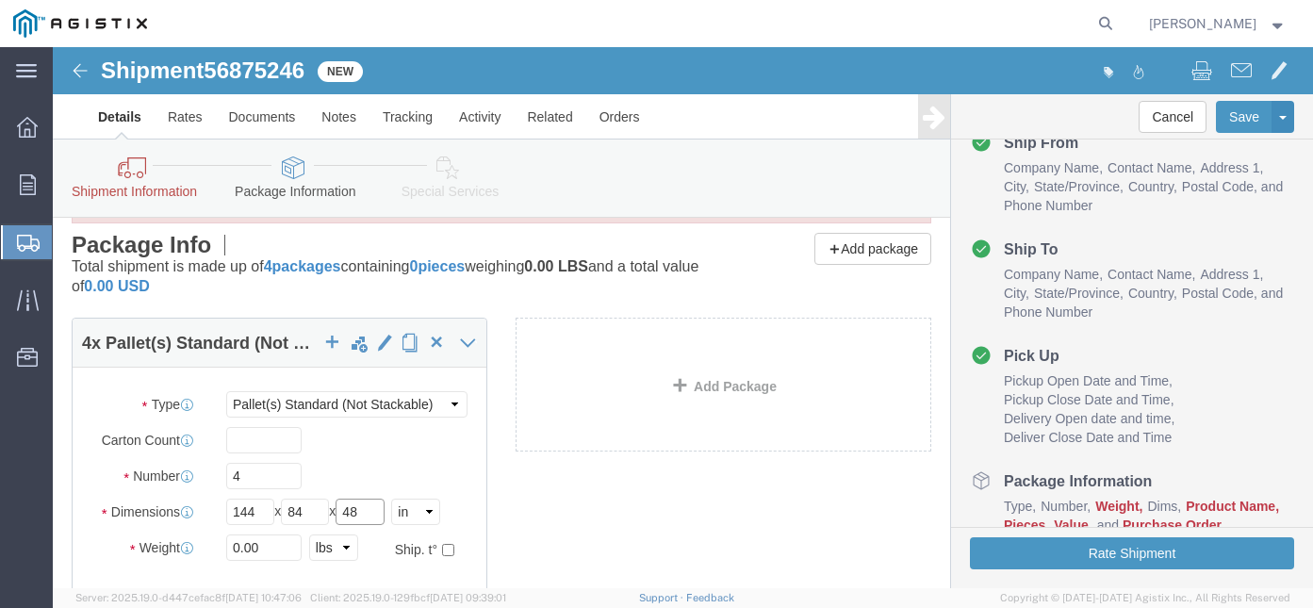
type input "48"
click input "0.00"
drag, startPoint x: -20, startPoint y: 425, endPoint x: -63, endPoint y: 406, distance: 47.3
click html "Shipment 56875246 New Details Rates Documents Notes Tracking Activity Related O…"
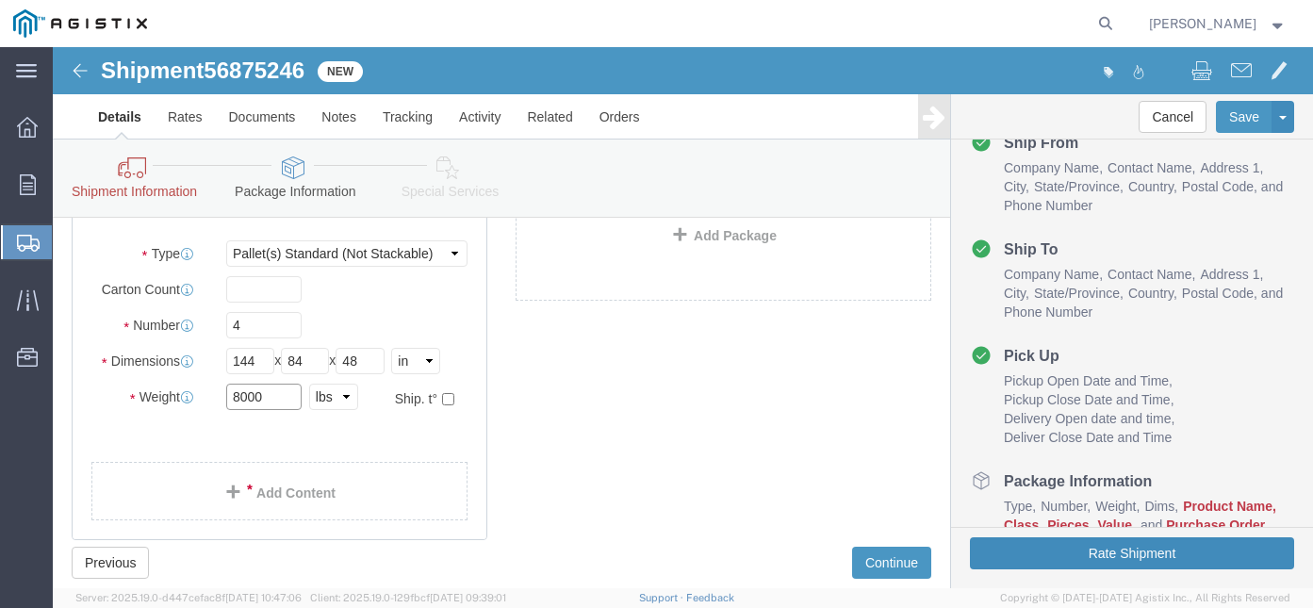
scroll to position [243, 0]
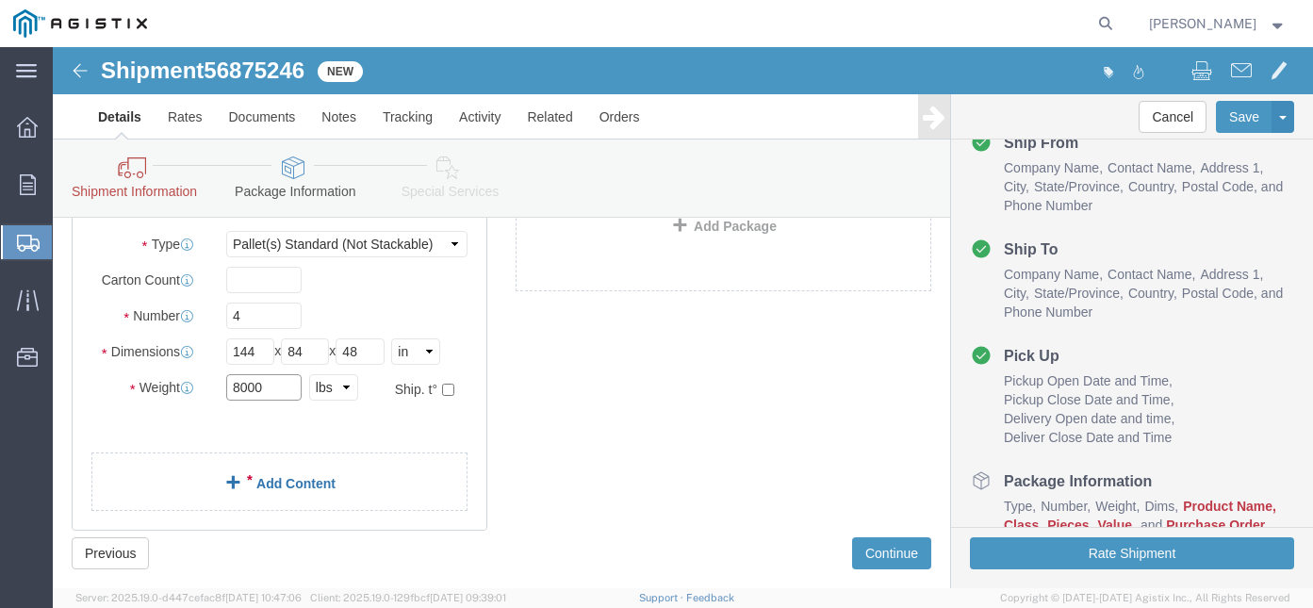
type input "8000"
click link "Add Content"
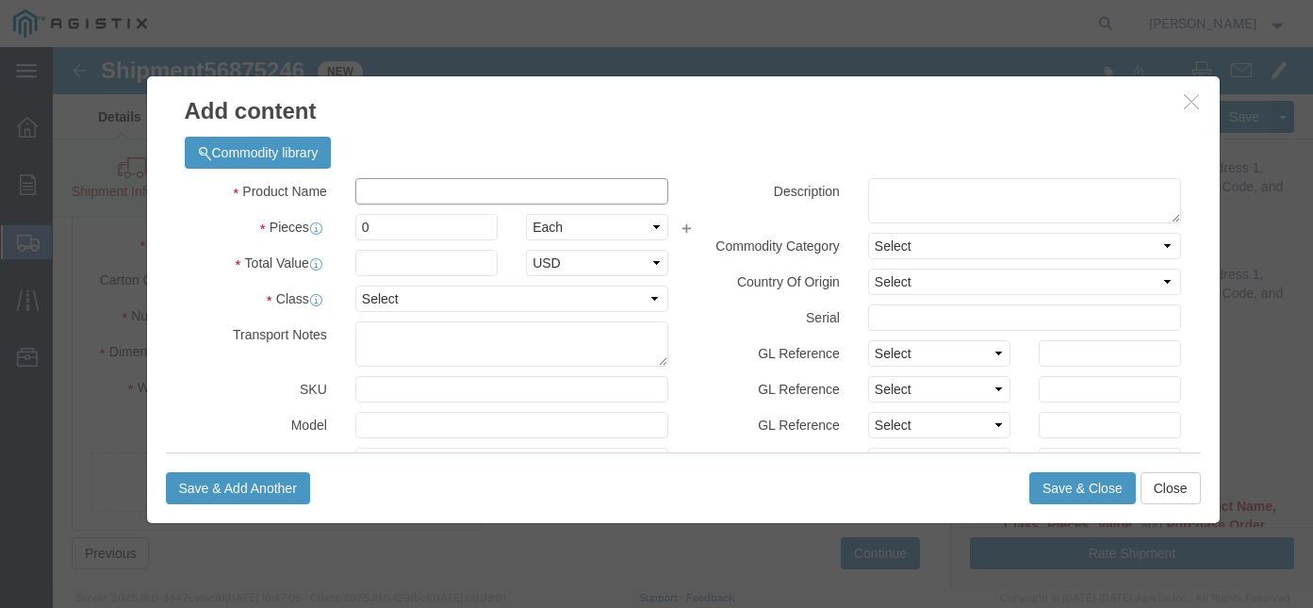
click input "text"
type input "SWITCH"
drag, startPoint x: 318, startPoint y: 178, endPoint x: 274, endPoint y: 172, distance: 43.9
click div "Pieces 0 Select Bag Barrels 100Board Feet Bottle Box Blister Pack Carats Can Ca…"
type input "4"
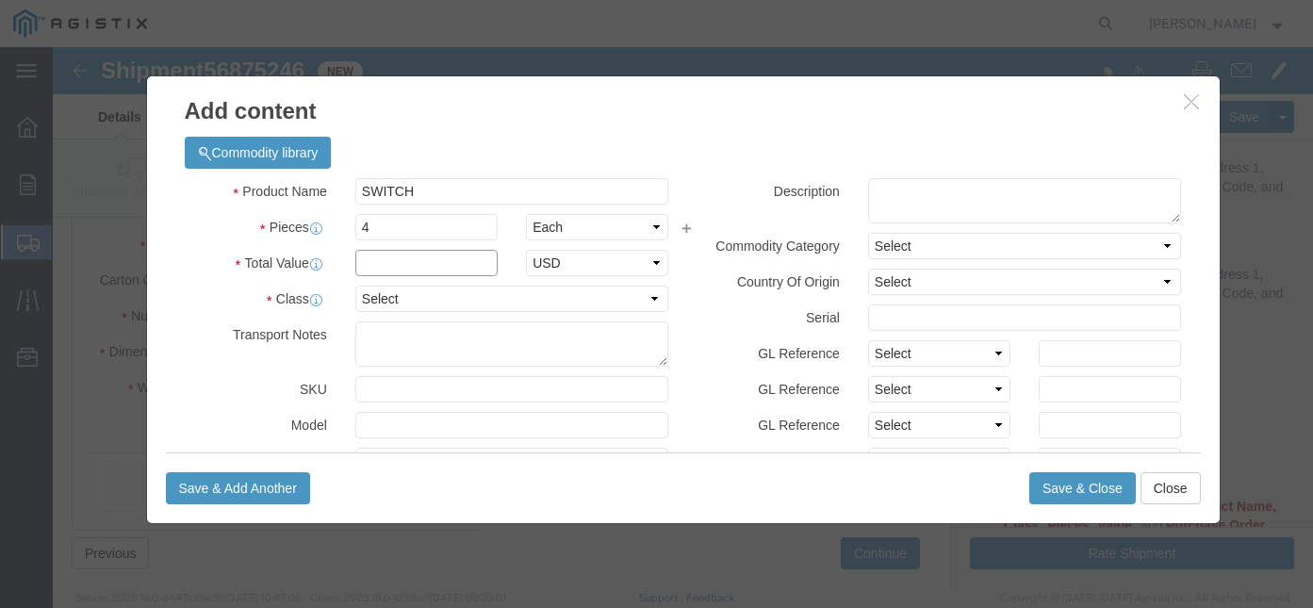
click input "text"
type input "157,752.00"
click select "Select 50 55 60 65 70 85 92.5 100 125 175 250 300 400"
select select "70"
click select "Select 50 55 60 65 70 85 92.5 100 125 175 250 300 400"
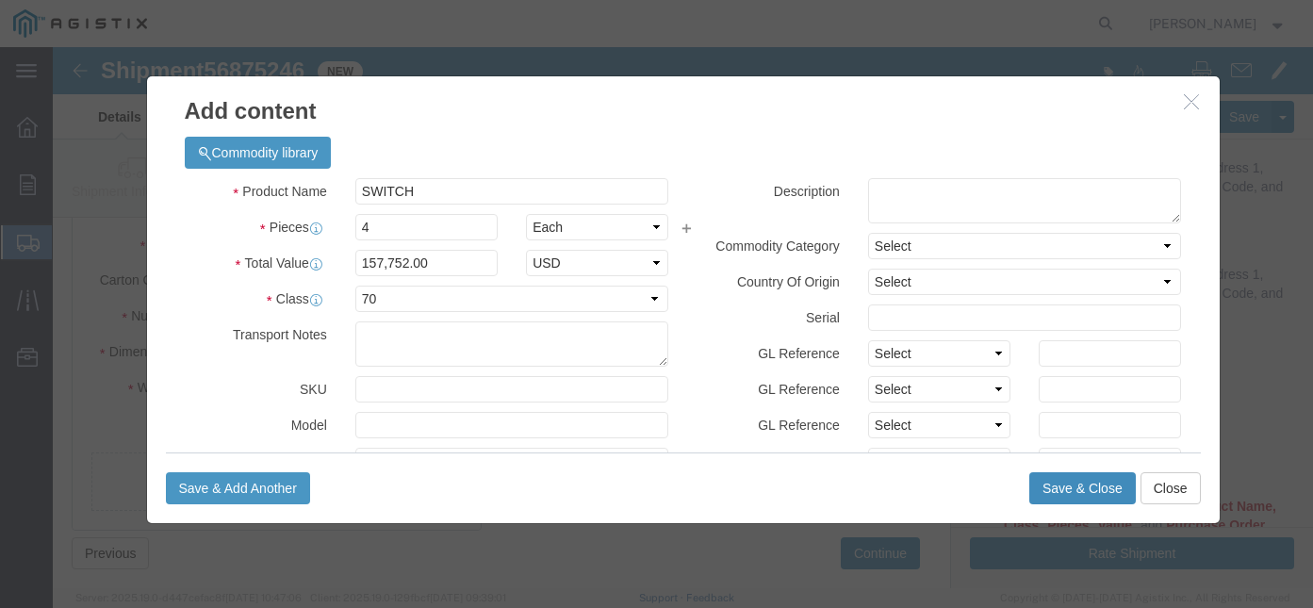
click button "Save & Close"
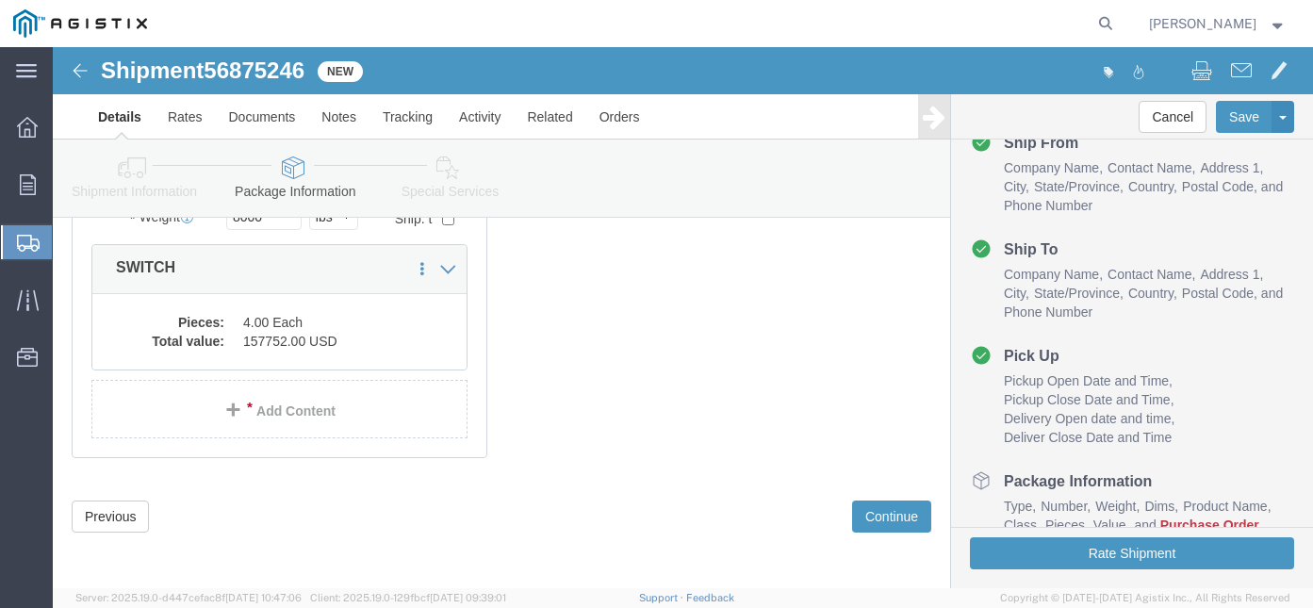
scroll to position [349, 0]
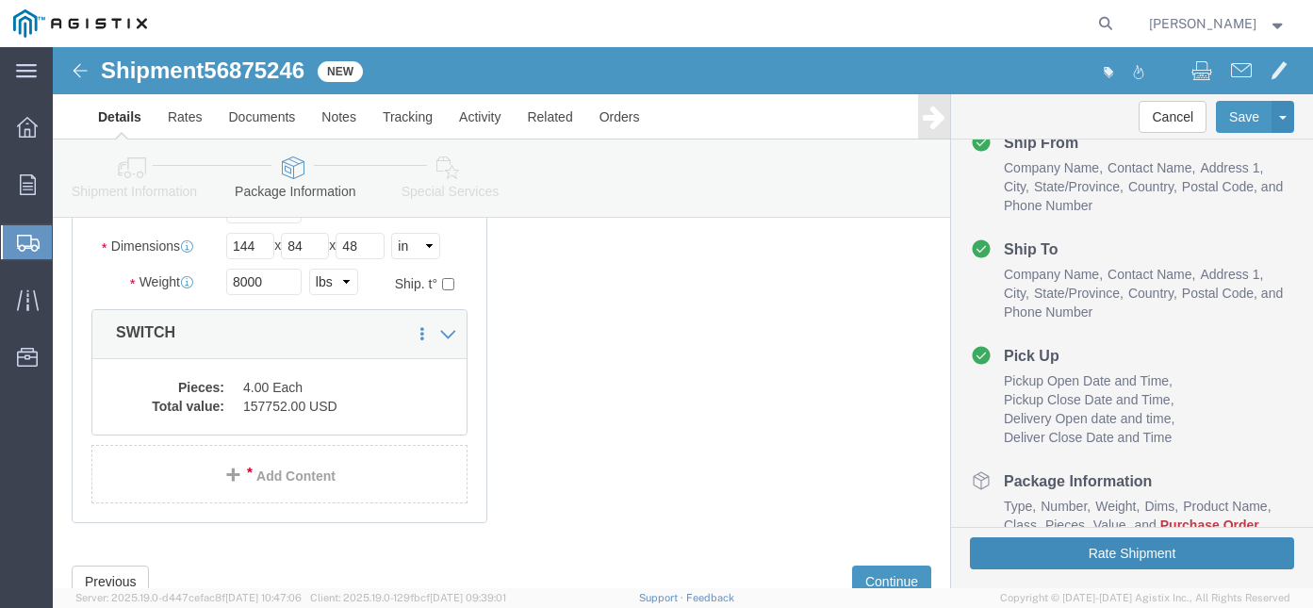
click button "Rate Shipment"
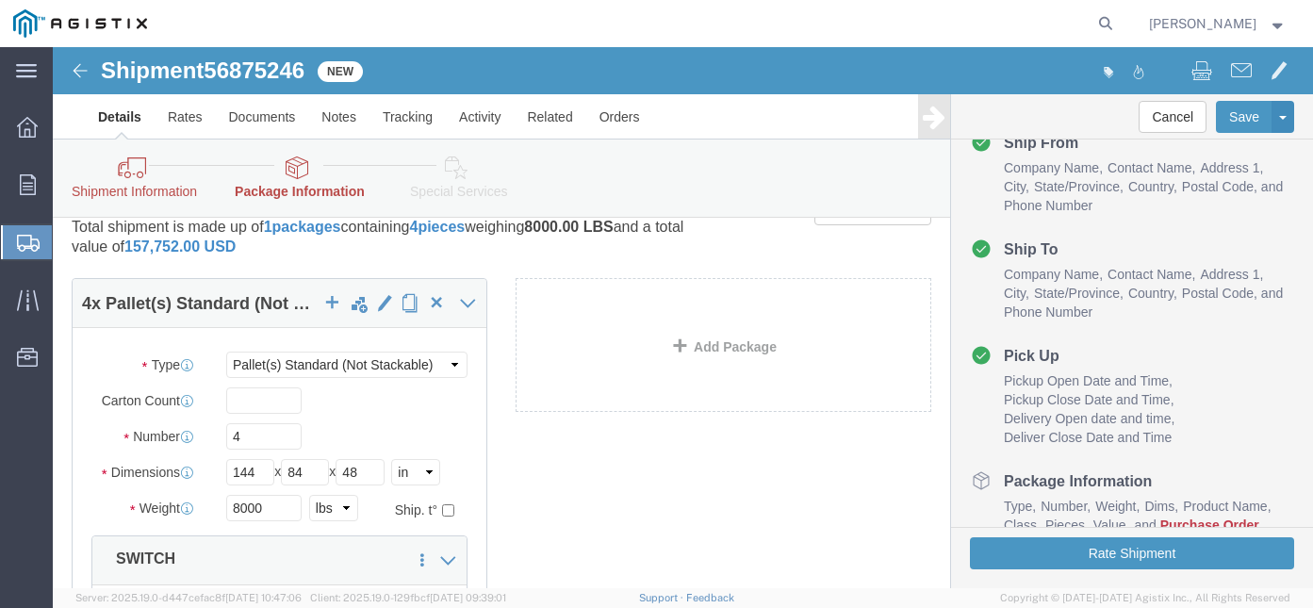
scroll to position [0, 0]
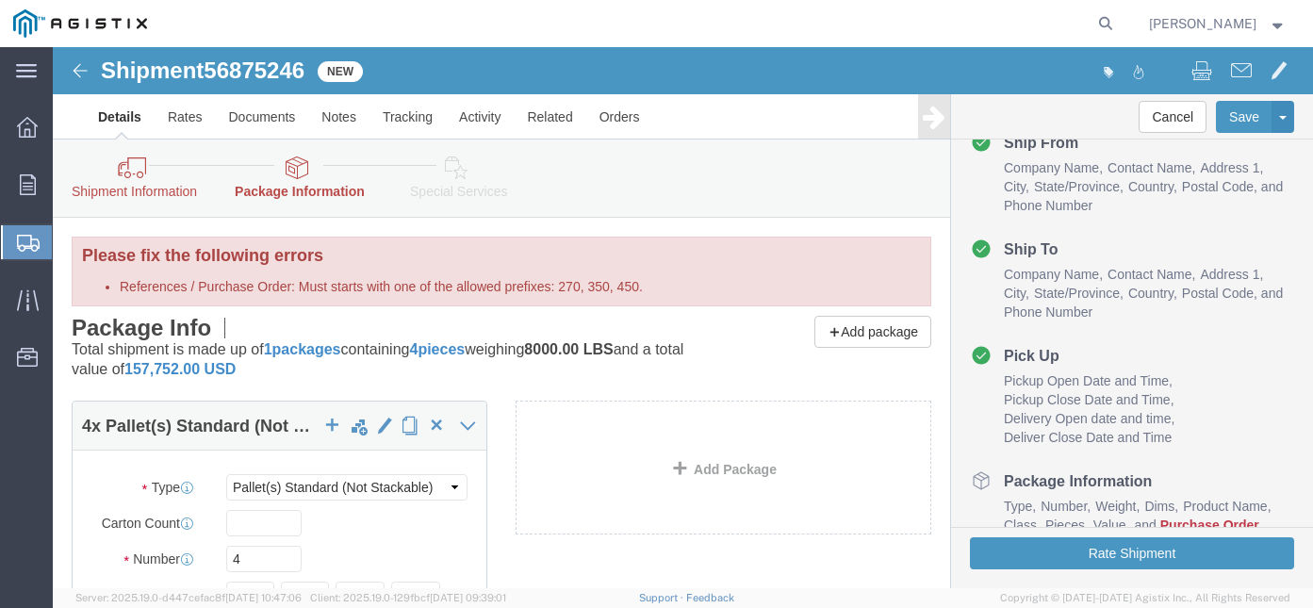
click link "Shipment Information"
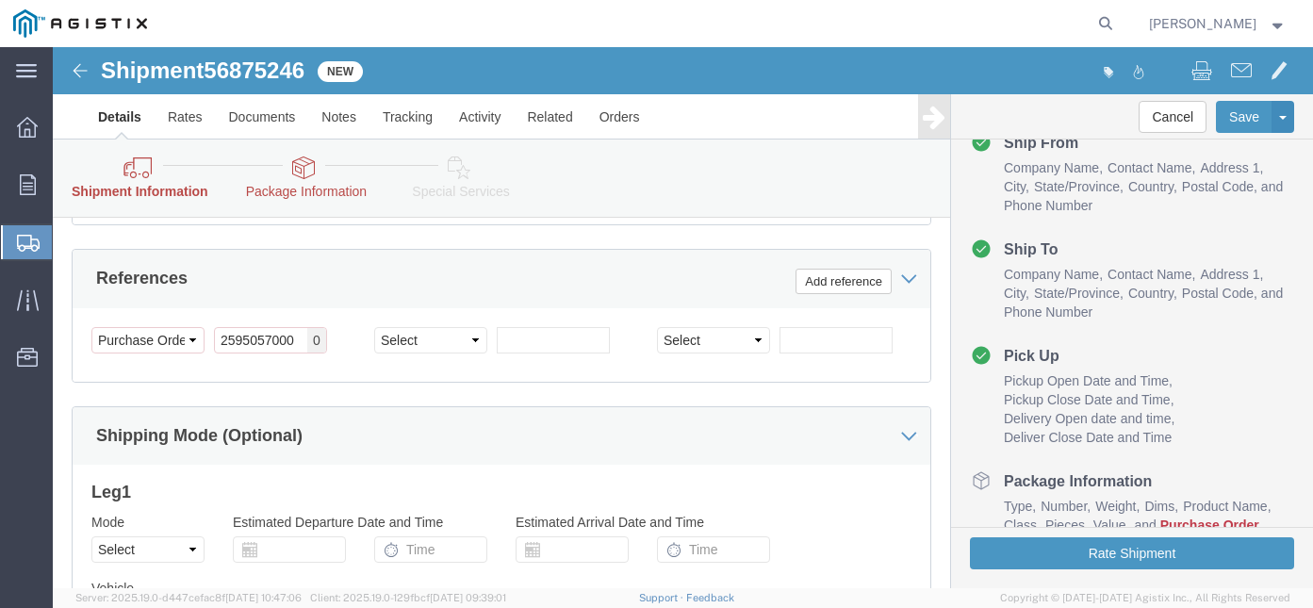
scroll to position [1253, 0]
click input "2595057000"
drag, startPoint x: 161, startPoint y: 325, endPoint x: 502, endPoint y: 378, distance: 344.4
click div "Customer Information Account Select G&W Electric Co PG&E Location Select All Ot…"
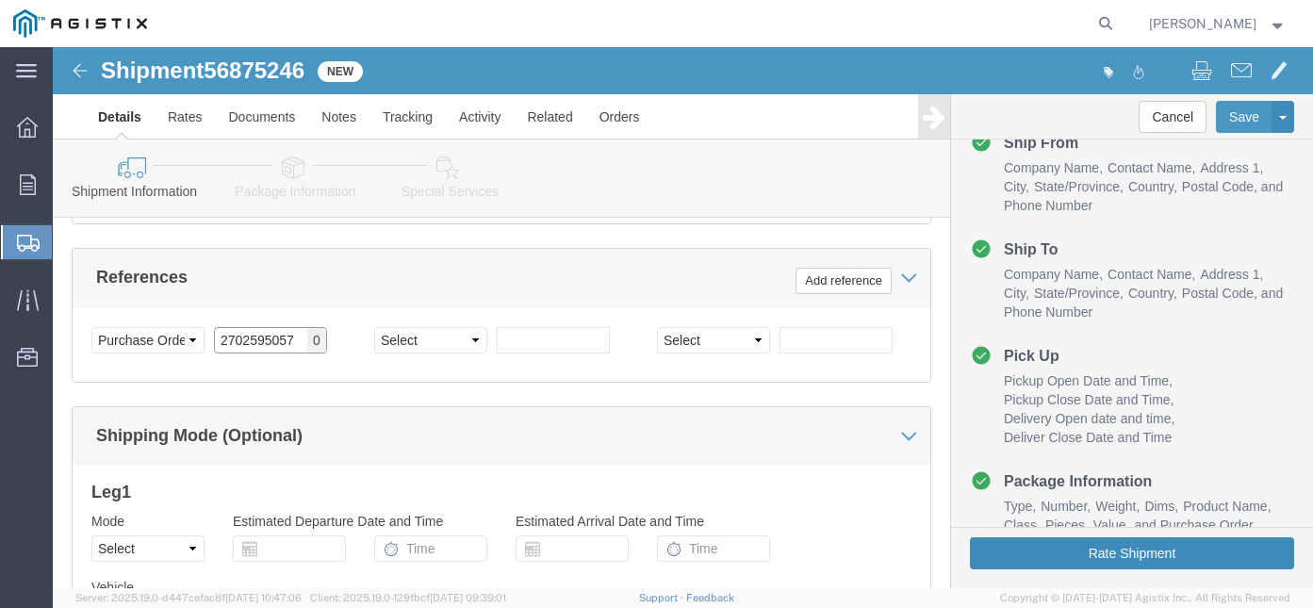
type input "2702595057"
click button "Rate Shipment"
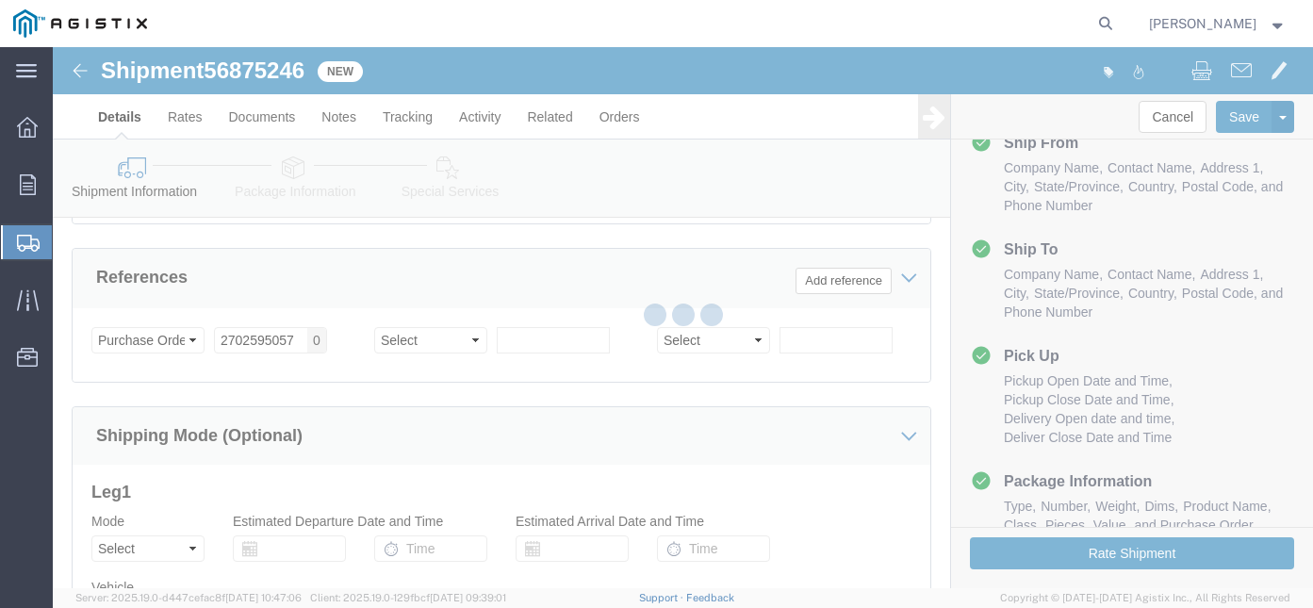
scroll to position [0, 0]
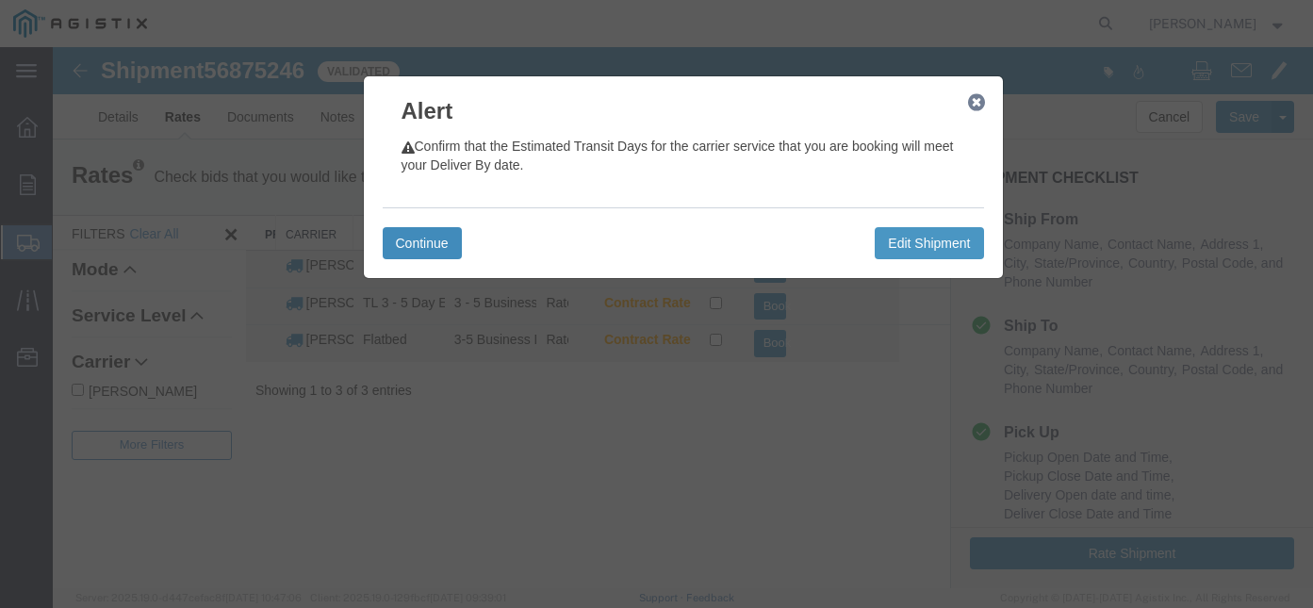
click at [430, 243] on button "Continue" at bounding box center [422, 243] width 79 height 32
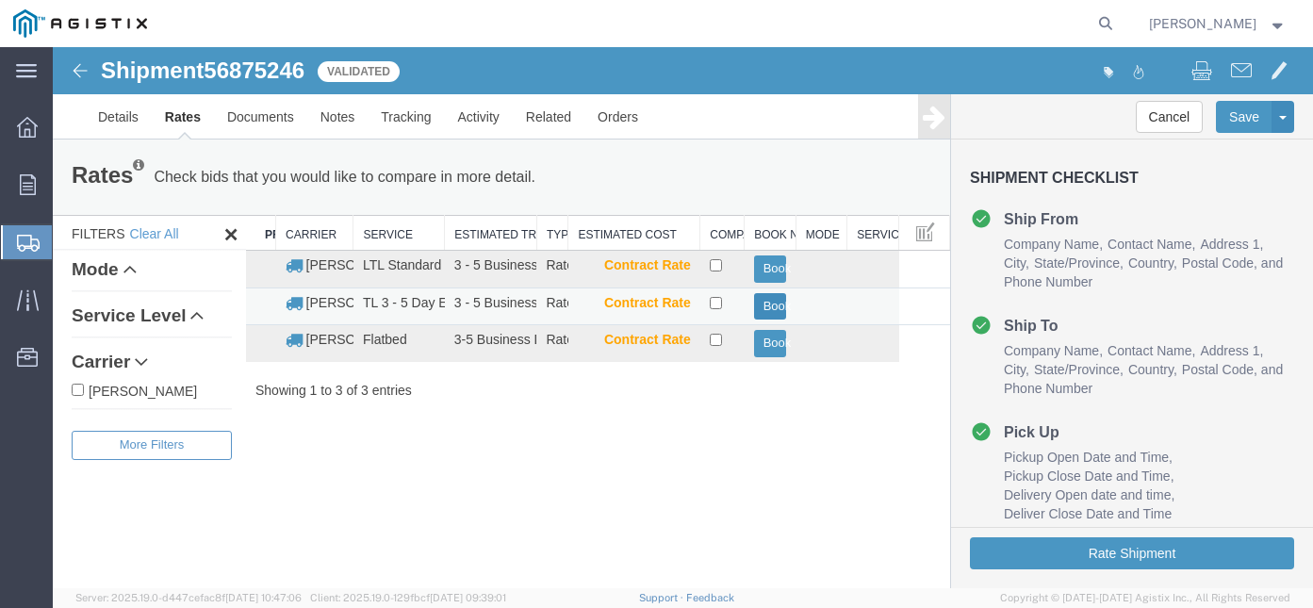
click at [780, 309] on button "Book" at bounding box center [770, 306] width 33 height 27
